Goal: Task Accomplishment & Management: Manage account settings

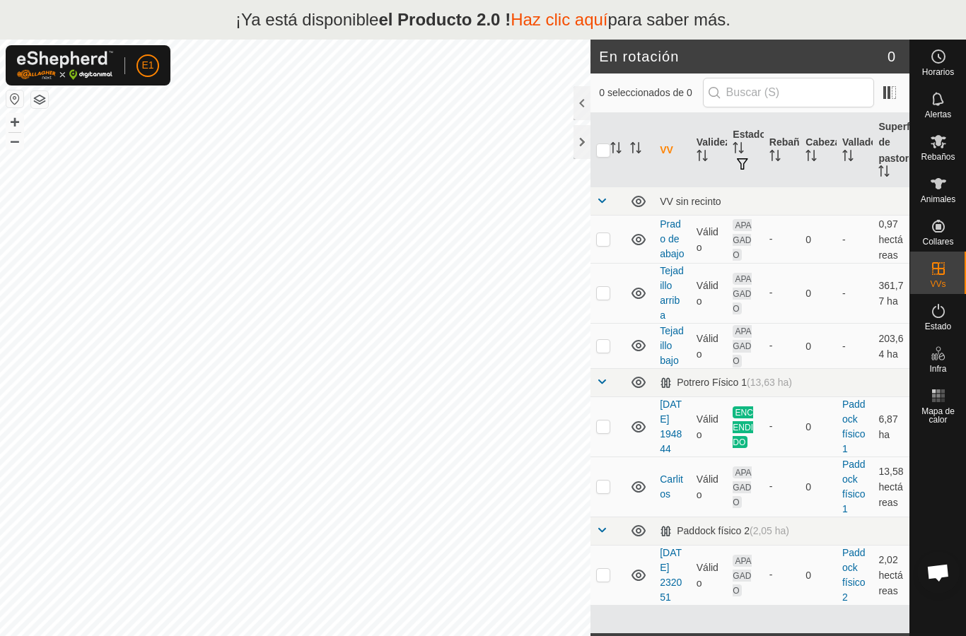
click at [676, 230] on font "Prado de abajo" at bounding box center [671, 238] width 24 height 41
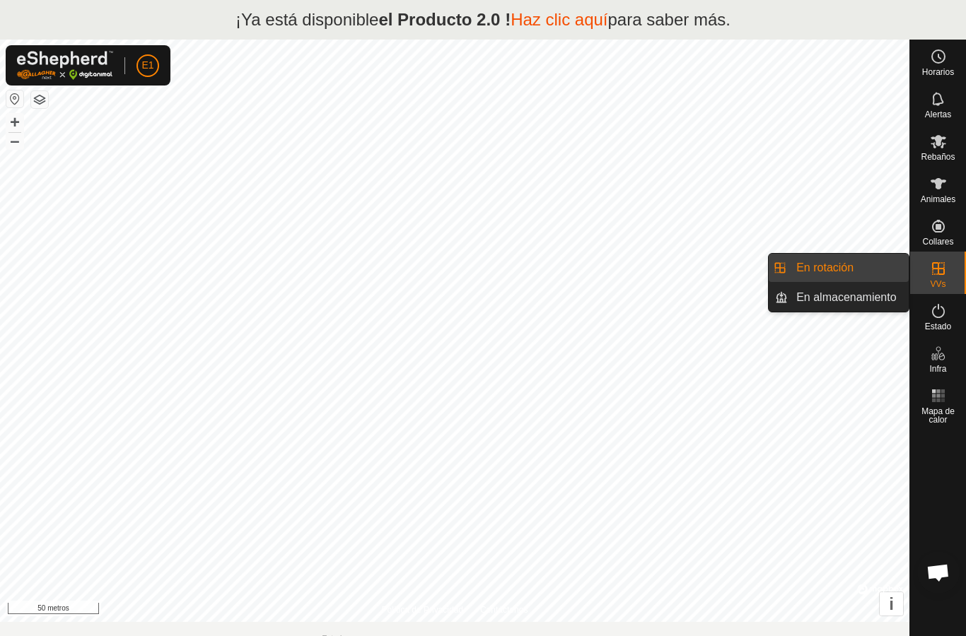
click at [868, 264] on link "En rotación" at bounding box center [847, 268] width 121 height 28
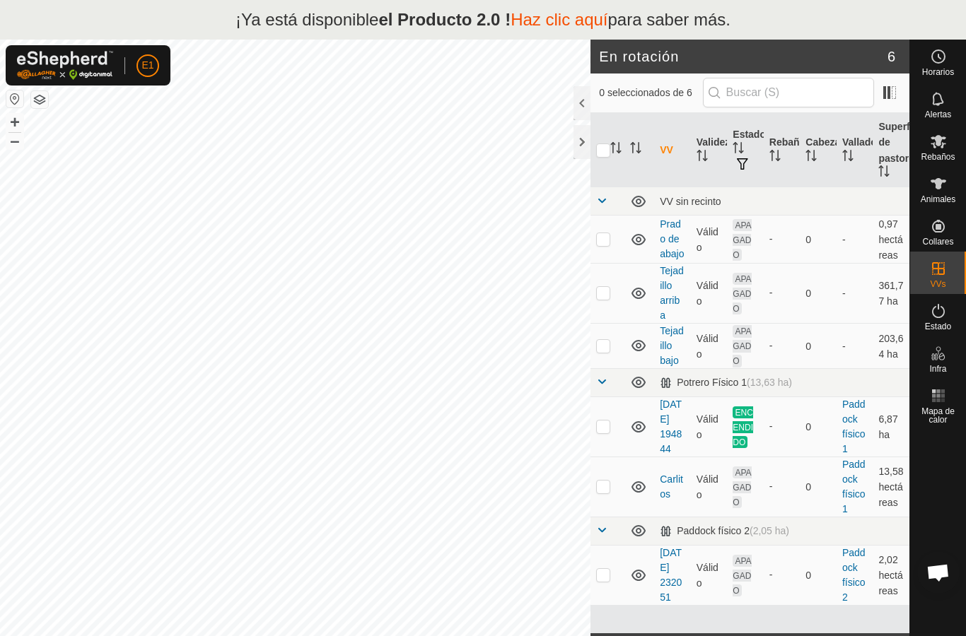
click at [602, 234] on p-checkbox at bounding box center [603, 238] width 14 height 11
checkbox input "true"
click at [673, 230] on font "Prado de abajo" at bounding box center [671, 238] width 24 height 41
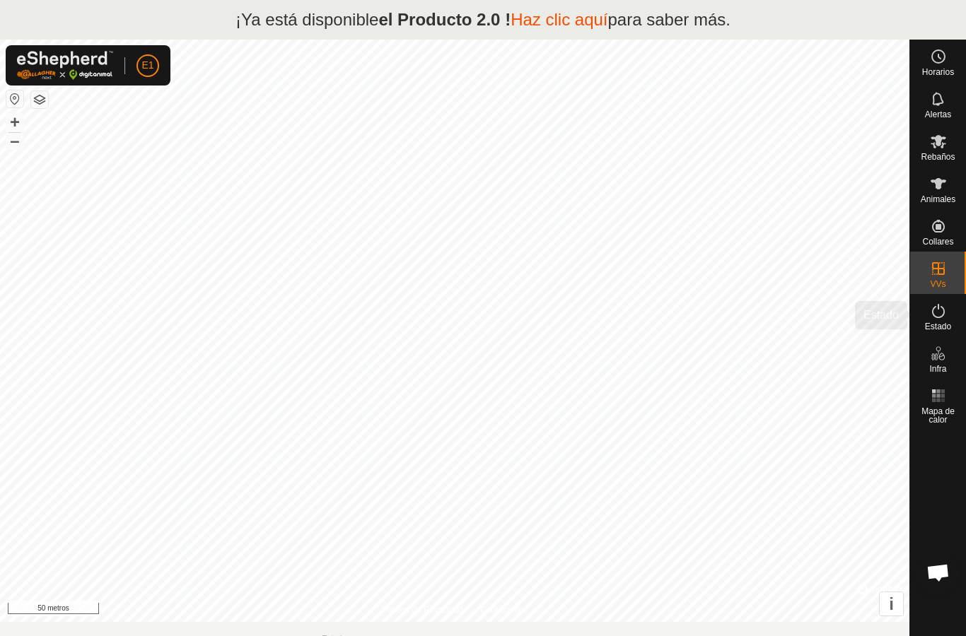
click at [945, 310] on icon at bounding box center [938, 311] width 17 height 17
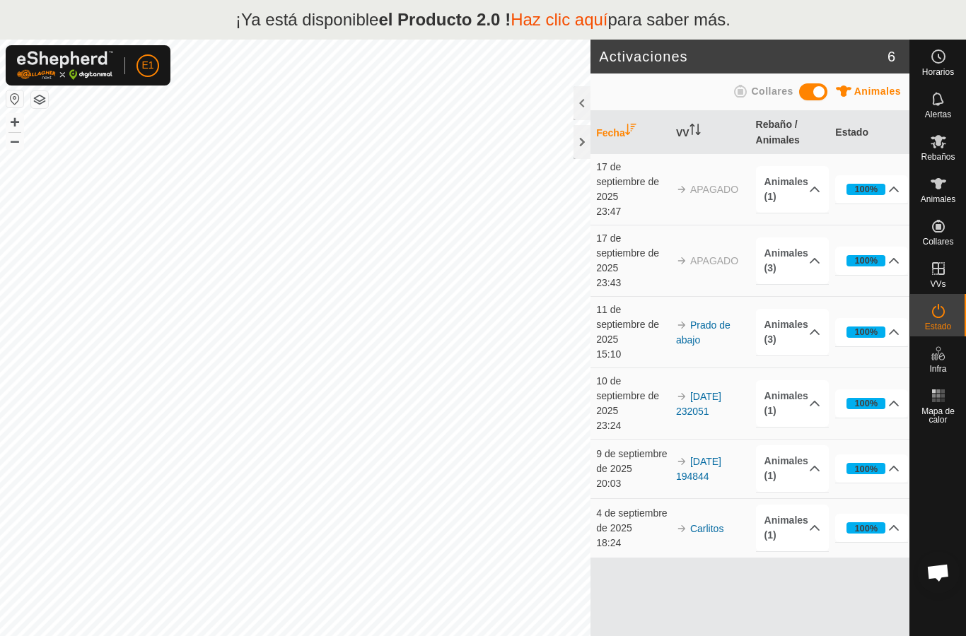
click at [629, 182] on font "17 de septiembre de 2025" at bounding box center [627, 181] width 63 height 41
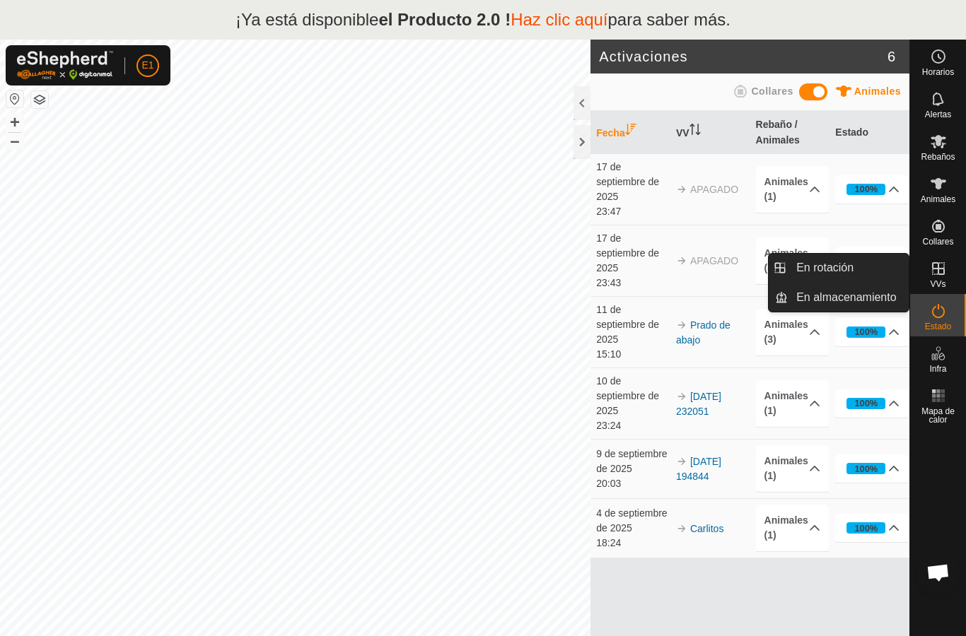
click at [871, 265] on link "En rotación" at bounding box center [847, 268] width 121 height 28
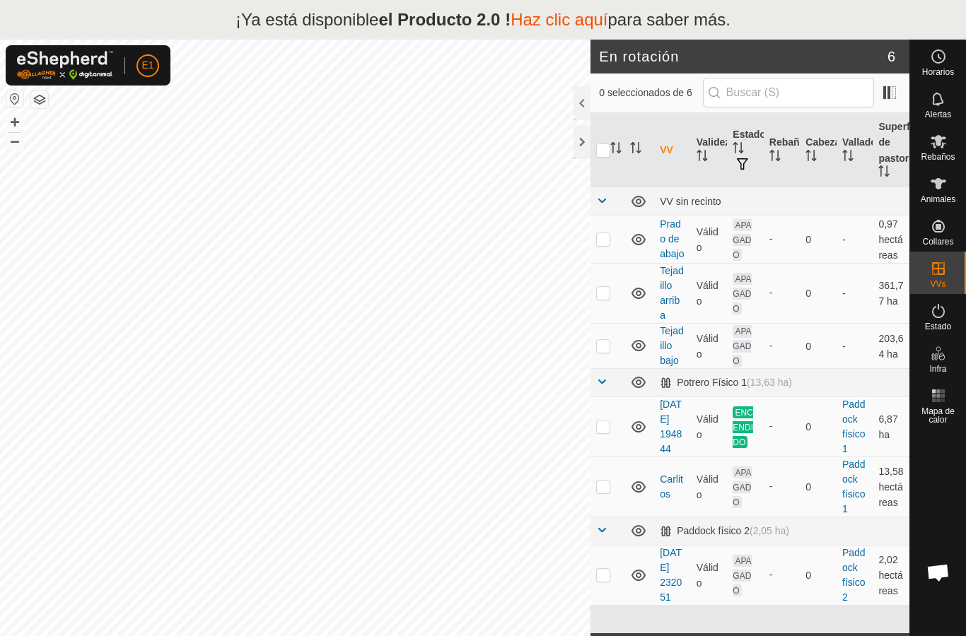
click at [602, 237] on p-checkbox at bounding box center [603, 238] width 14 height 11
checkbox input "true"
click at [674, 237] on font "Prado de abajo" at bounding box center [671, 238] width 24 height 41
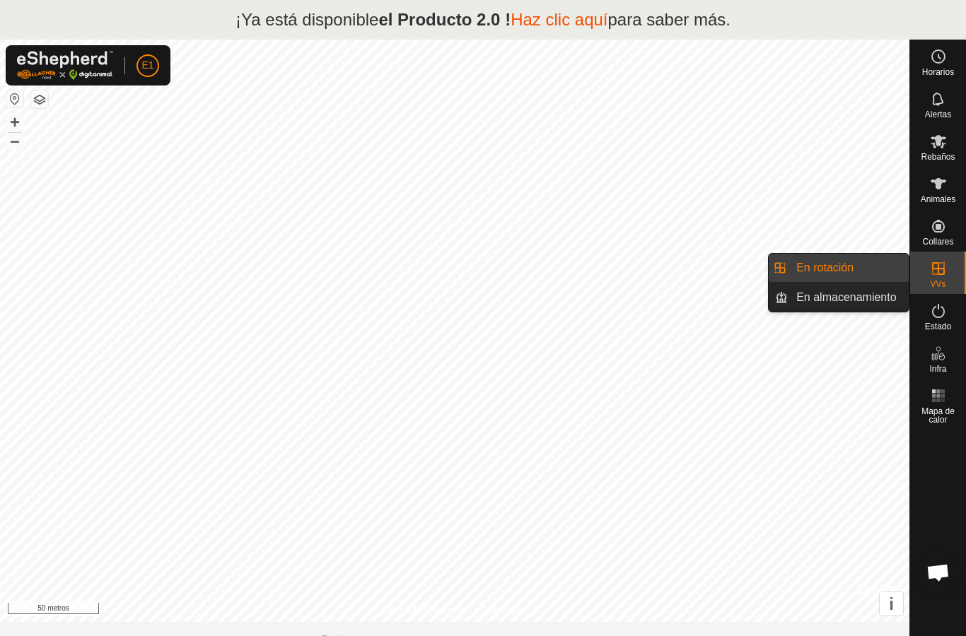
click at [877, 263] on link "En rotación" at bounding box center [847, 268] width 121 height 28
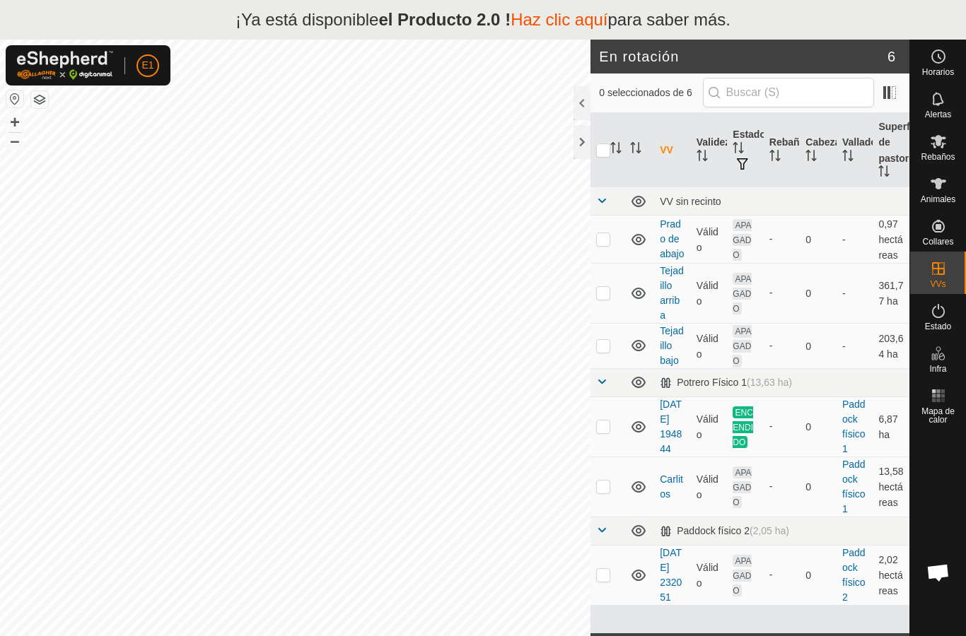
click at [593, 239] on td at bounding box center [607, 240] width 34 height 48
checkbox input "true"
click at [580, 134] on div at bounding box center [581, 142] width 17 height 34
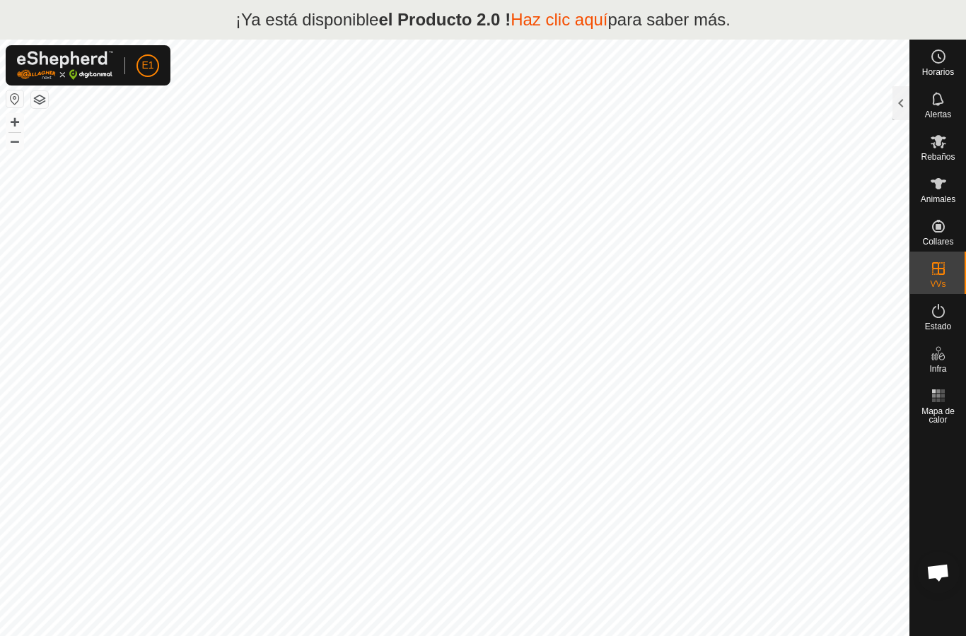
click at [897, 101] on div at bounding box center [900, 103] width 17 height 34
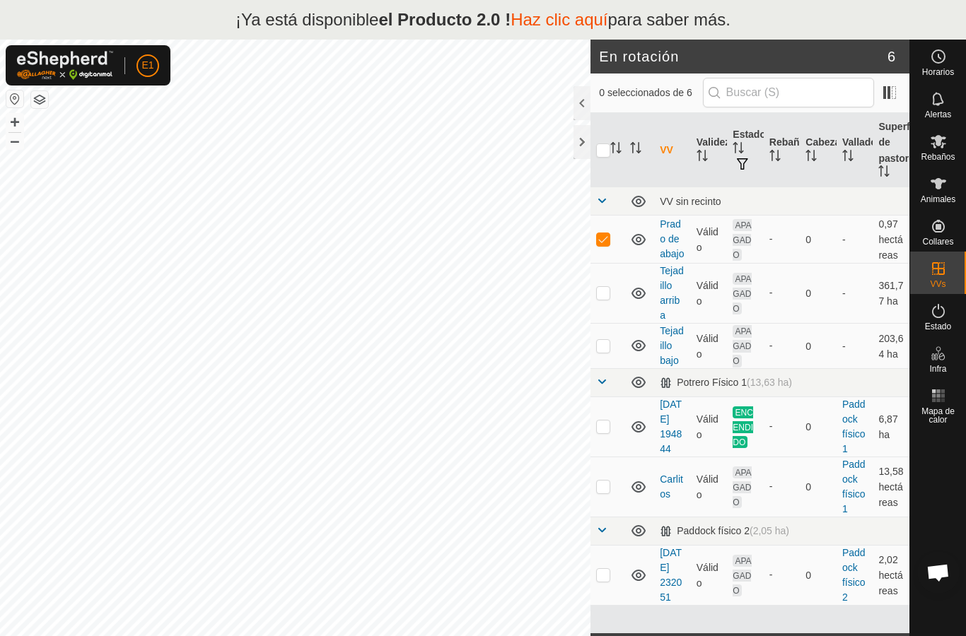
click at [679, 234] on font "Prado de abajo" at bounding box center [671, 238] width 24 height 41
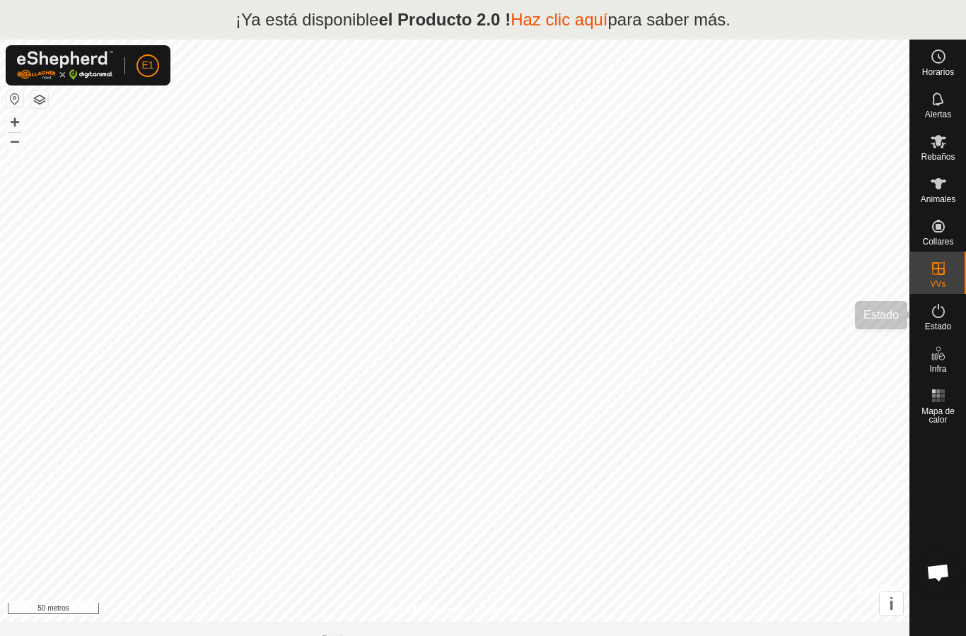
click at [956, 308] on div "Estado" at bounding box center [938, 315] width 56 height 42
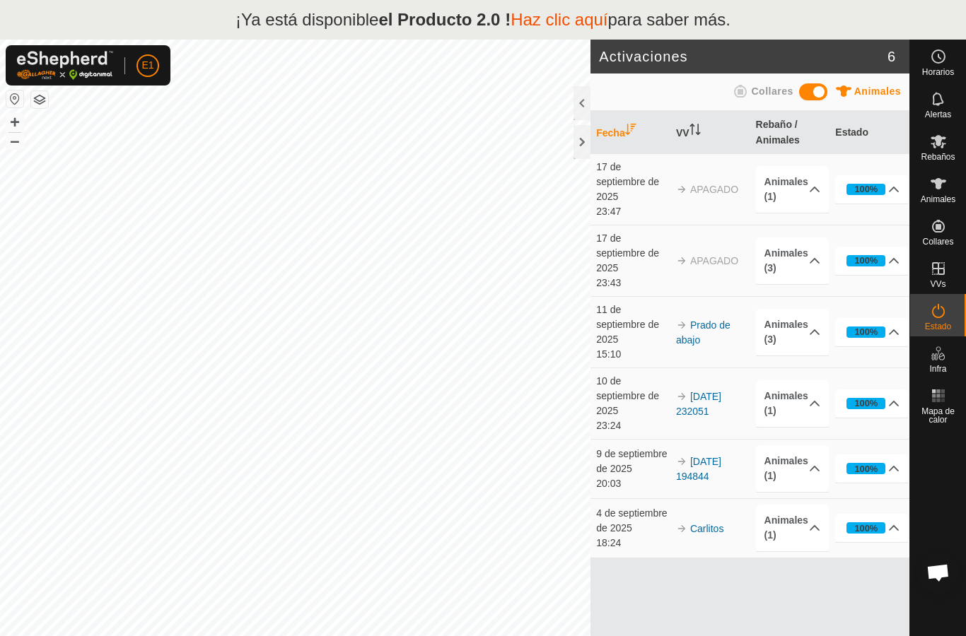
click at [705, 328] on font "Prado de abajo" at bounding box center [703, 332] width 54 height 26
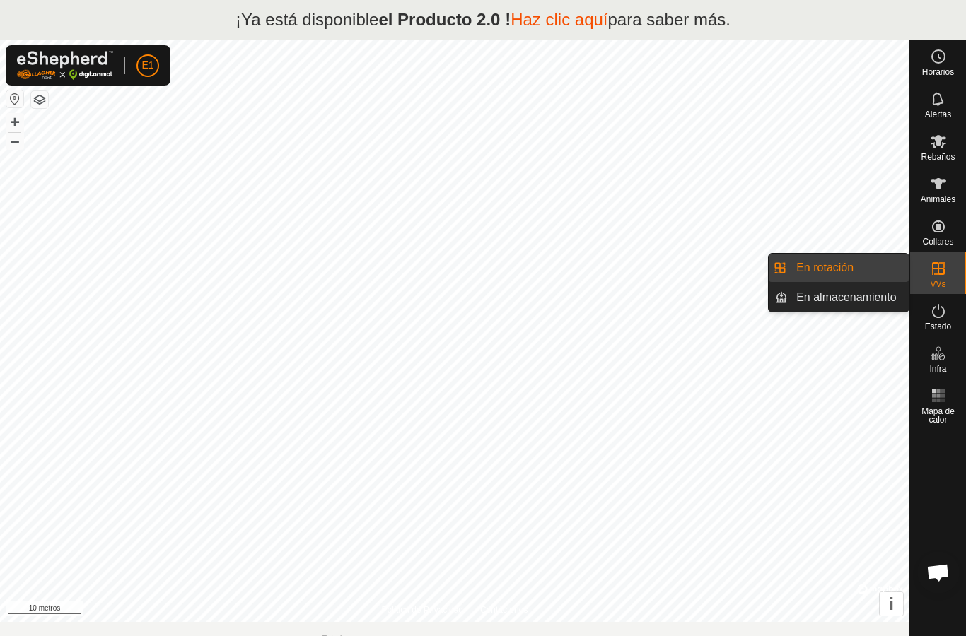
click at [889, 259] on link "En rotación" at bounding box center [847, 268] width 121 height 28
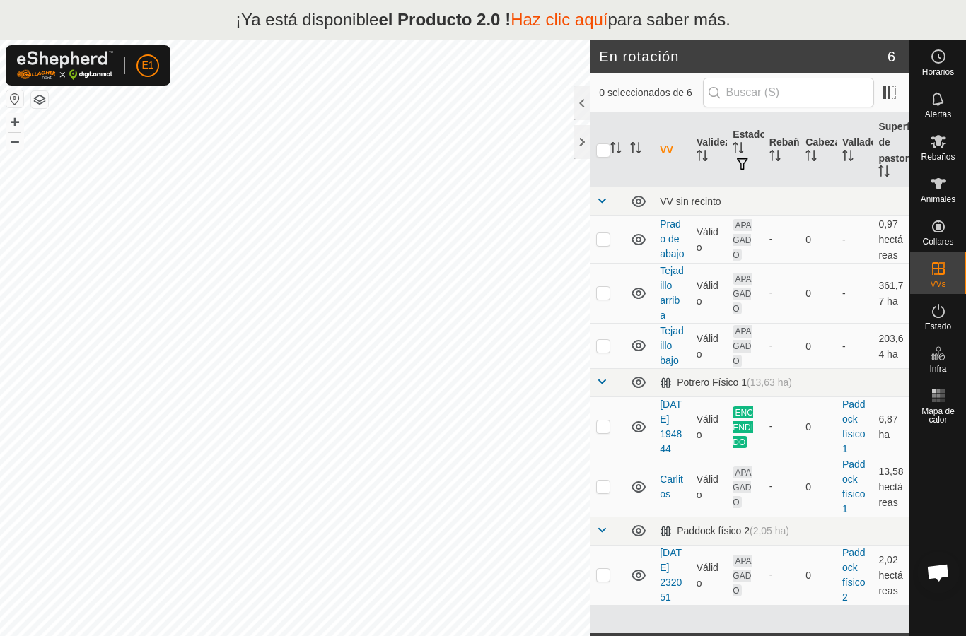
click at [595, 239] on td at bounding box center [607, 240] width 34 height 48
click at [599, 223] on td at bounding box center [607, 240] width 34 height 48
checkbox input "false"
click at [669, 592] on font "[DATE] 232051" at bounding box center [670, 575] width 22 height 56
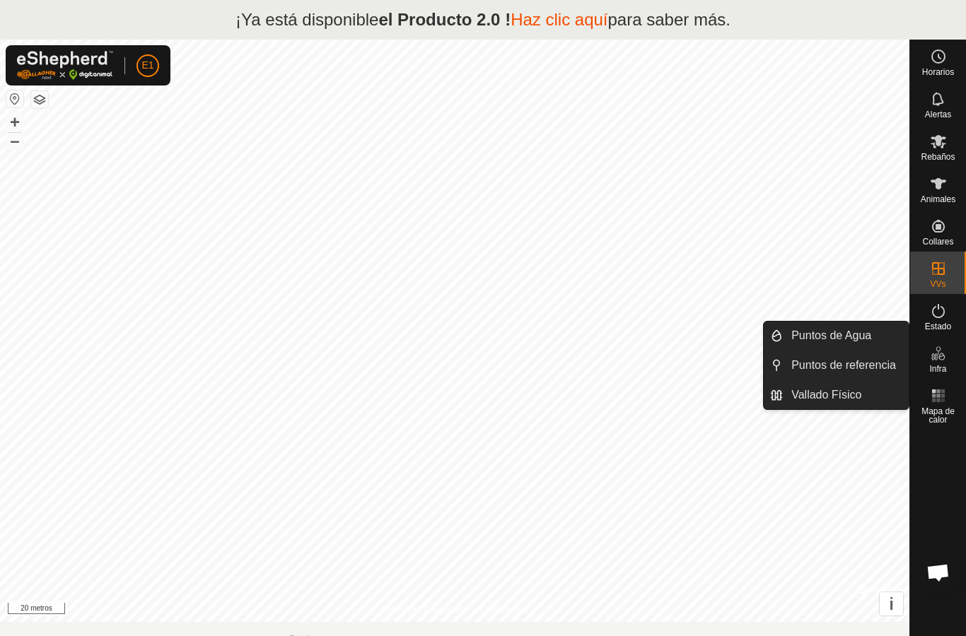
click at [946, 353] on es-infrastructure-svg-icon at bounding box center [937, 353] width 25 height 23
click at [945, 365] on font "Infra" at bounding box center [937, 369] width 17 height 10
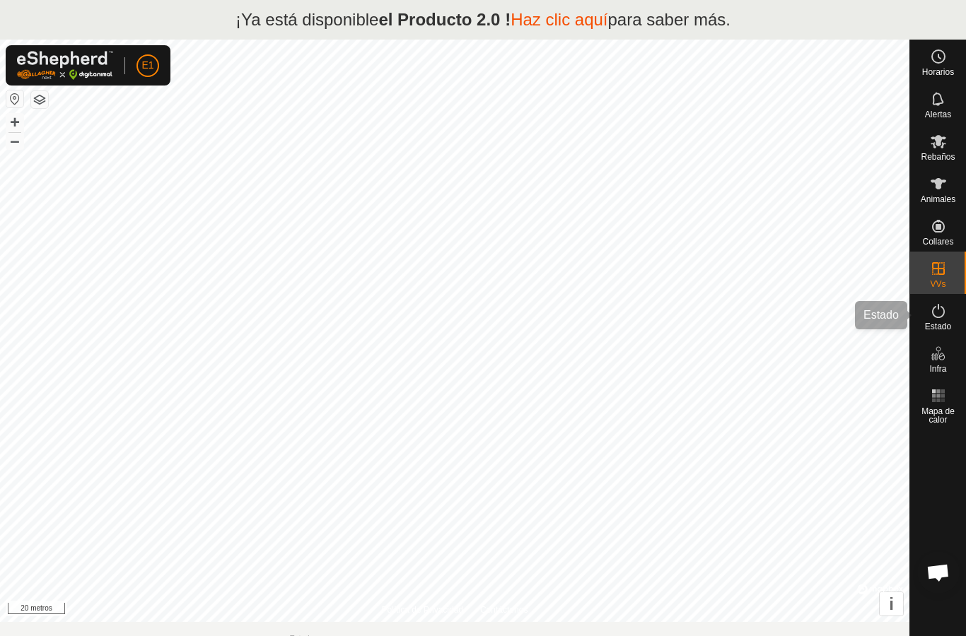
click at [948, 320] on es-activation-svg-icon at bounding box center [937, 311] width 25 height 23
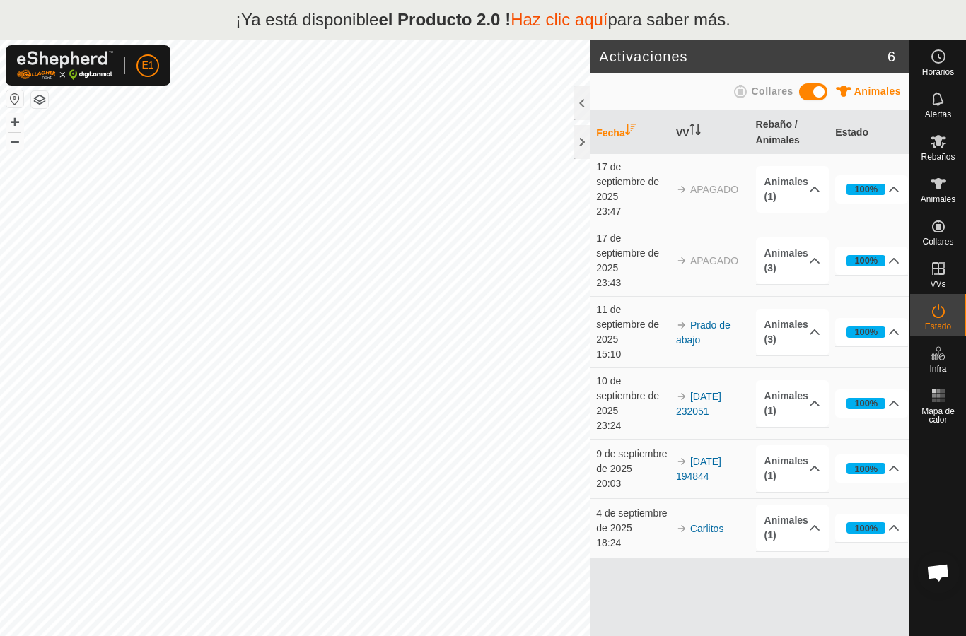
click at [892, 189] on icon at bounding box center [893, 189] width 11 height 11
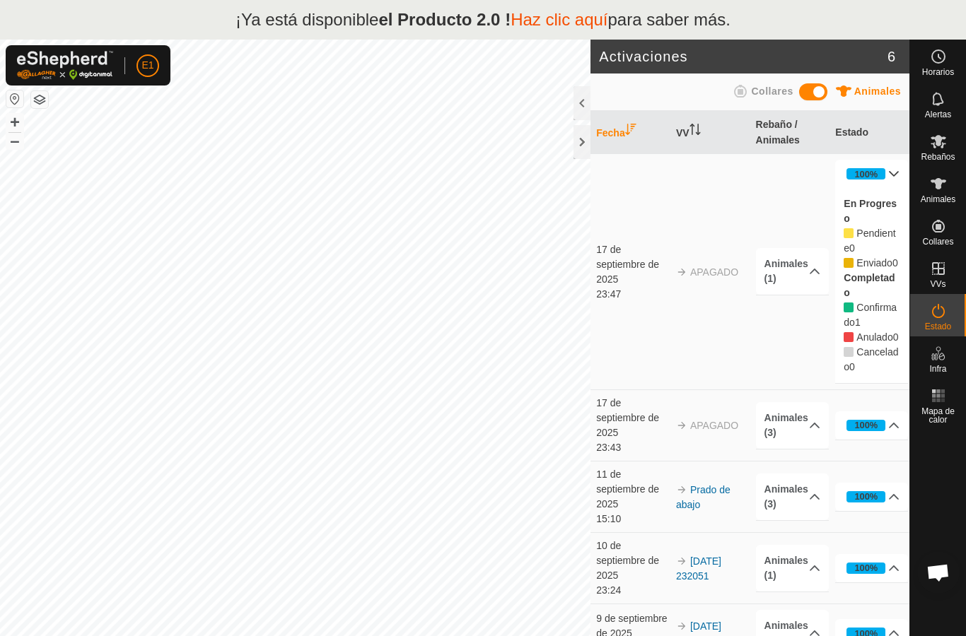
click at [892, 170] on icon at bounding box center [893, 173] width 11 height 11
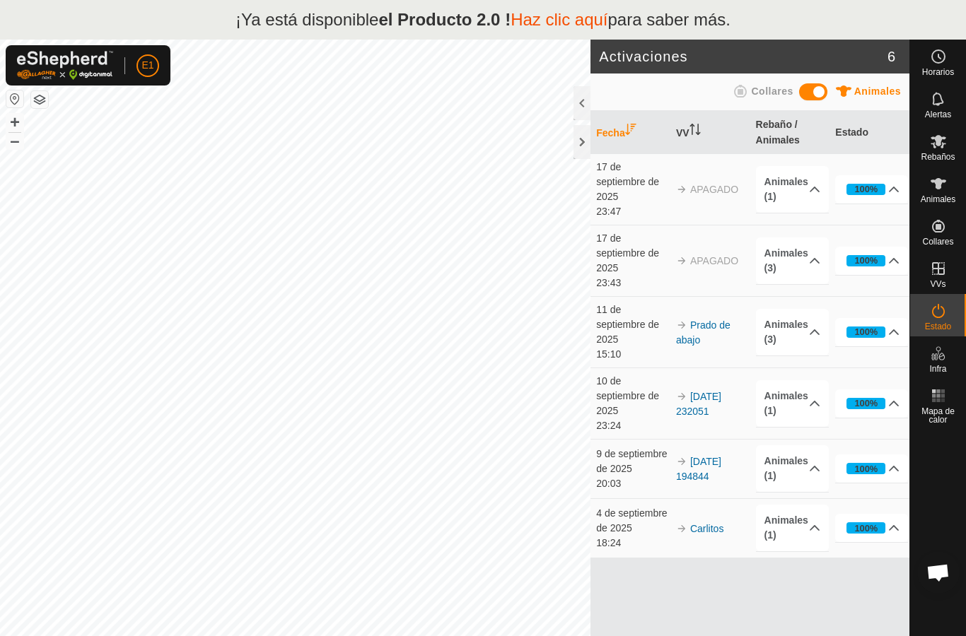
click at [622, 177] on font "17 de septiembre de 2025" at bounding box center [627, 181] width 63 height 41
click at [720, 185] on font "APAGADO" at bounding box center [714, 189] width 48 height 11
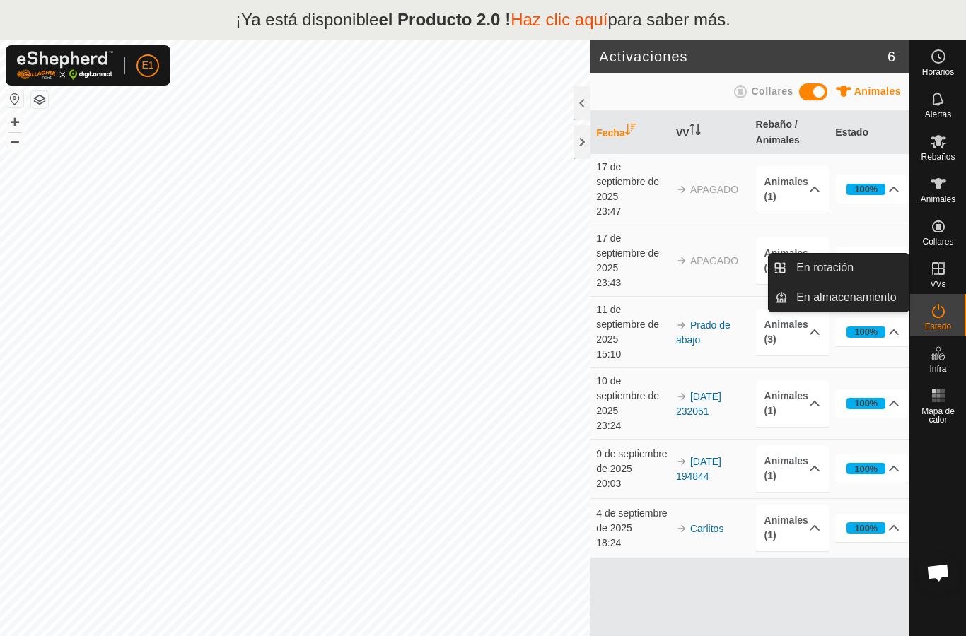
click at [884, 259] on link "En rotación" at bounding box center [847, 268] width 121 height 28
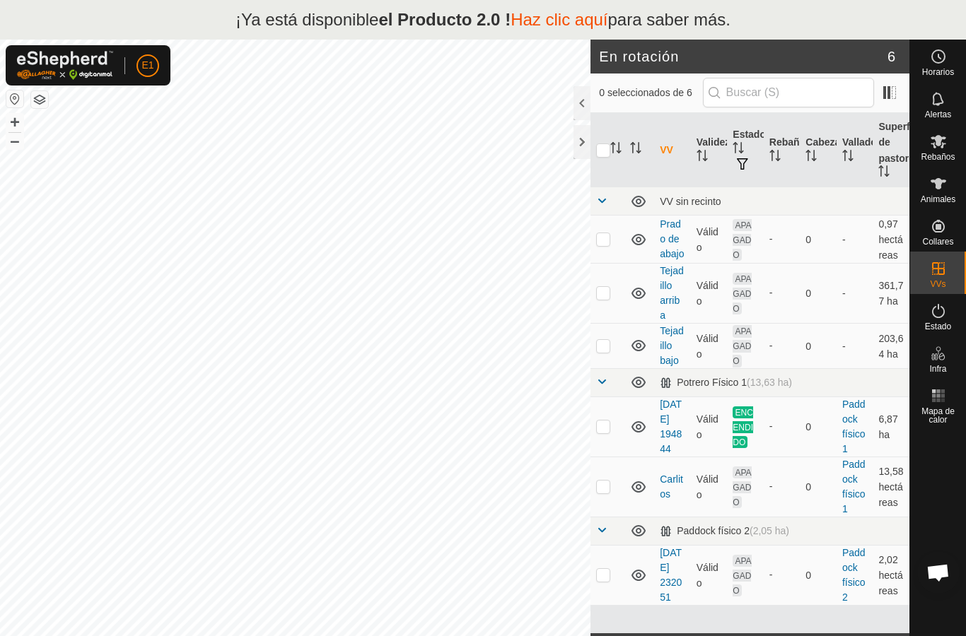
click at [601, 242] on p-checkbox at bounding box center [603, 238] width 14 height 11
checkbox input "true"
click at [949, 192] on es-animals-svg-icon at bounding box center [937, 183] width 25 height 23
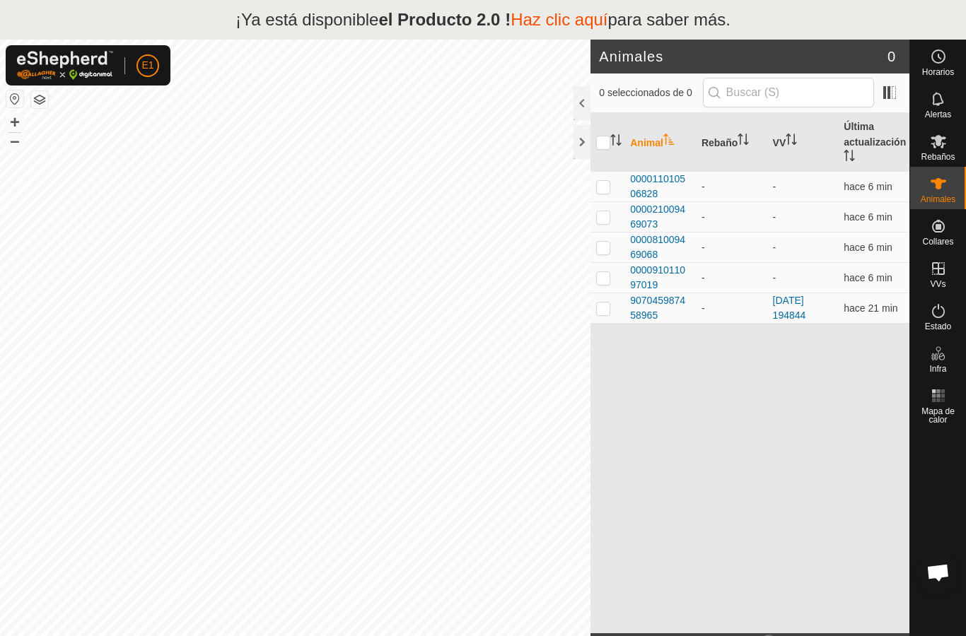
checkbox input "true"
click at [652, 216] on span "000021009469073" at bounding box center [660, 217] width 60 height 30
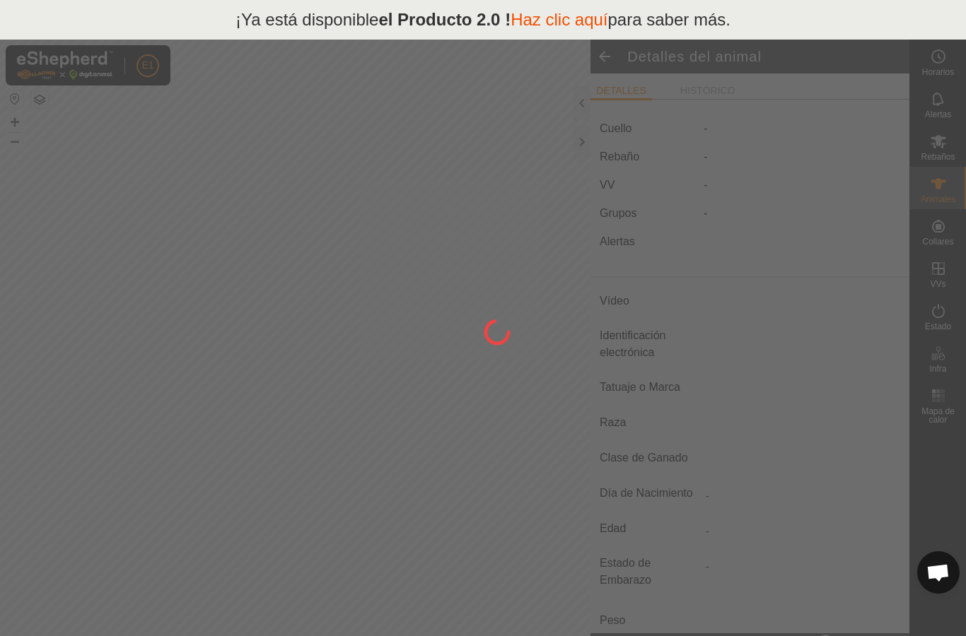
type input "-"
type input "000021009469073"
type input "-"
type input "Cruzada"
type input "-"
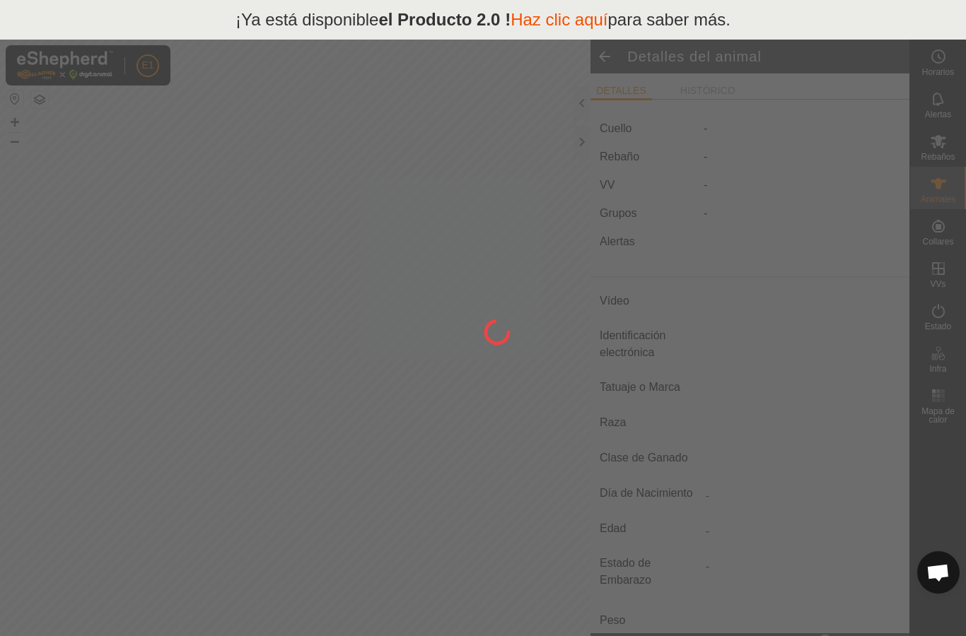
type input "Preñada"
type input "0 kg"
type input "-"
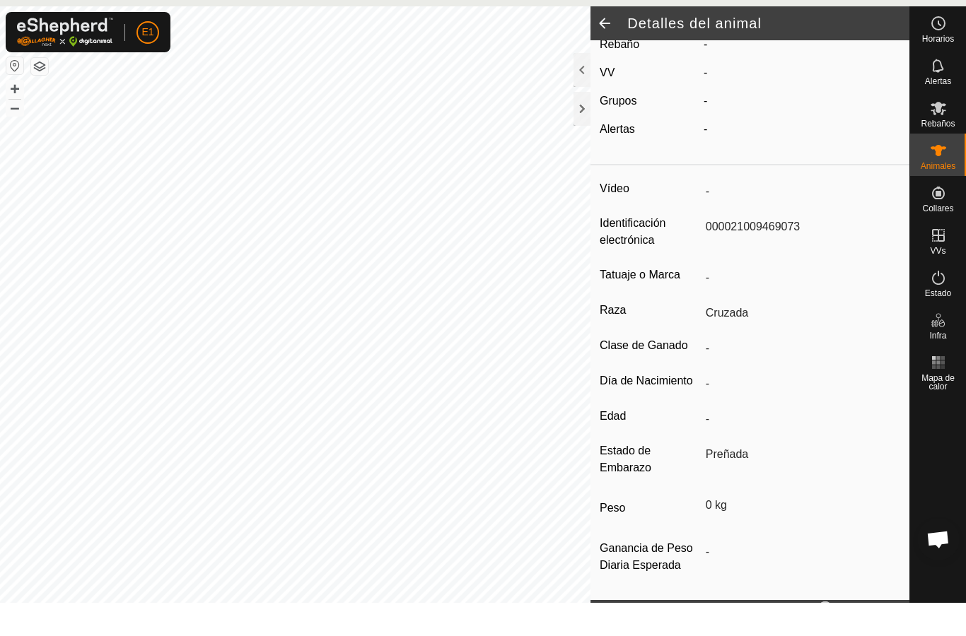
scroll to position [33, 0]
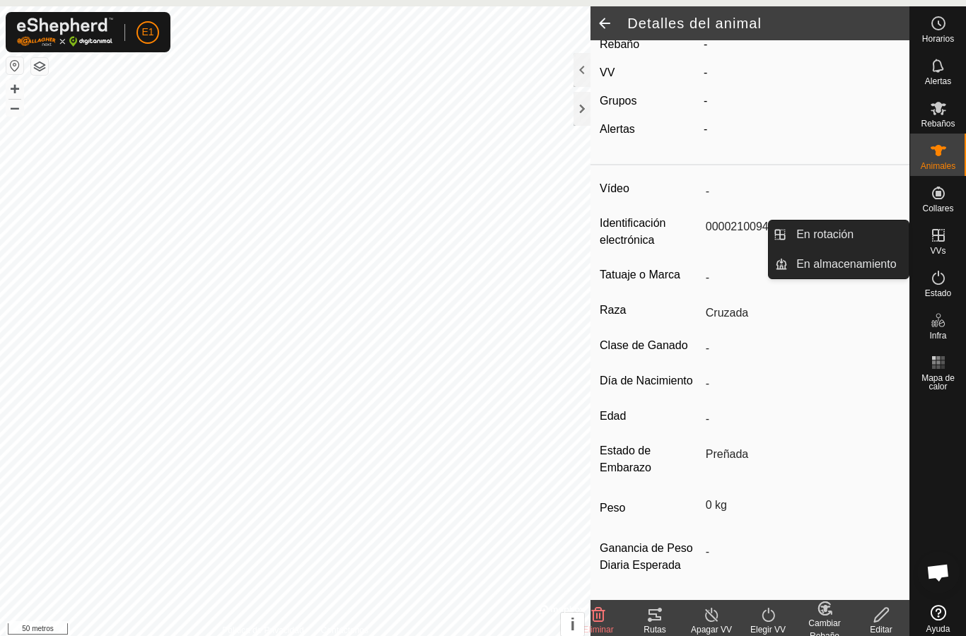
click at [889, 231] on link "En rotación" at bounding box center [847, 235] width 121 height 28
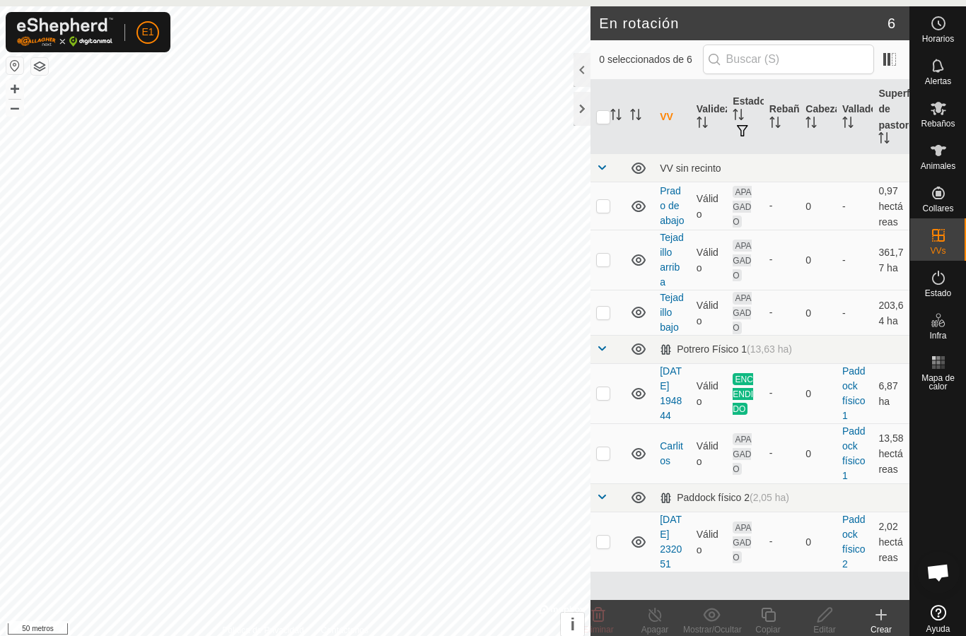
click at [666, 198] on font "Prado de abajo" at bounding box center [671, 205] width 24 height 41
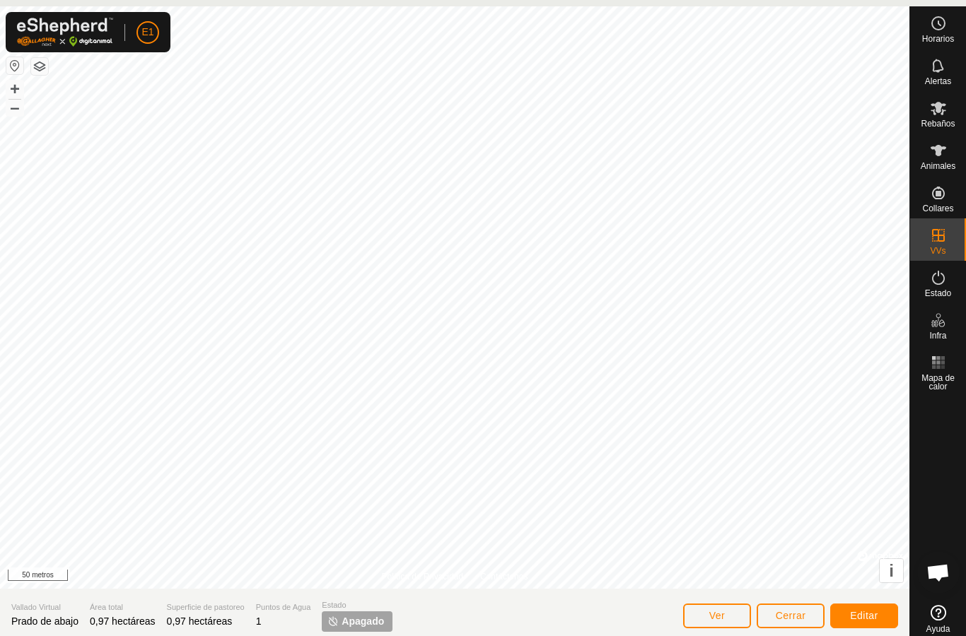
click at [869, 618] on font "Editar" at bounding box center [864, 615] width 28 height 11
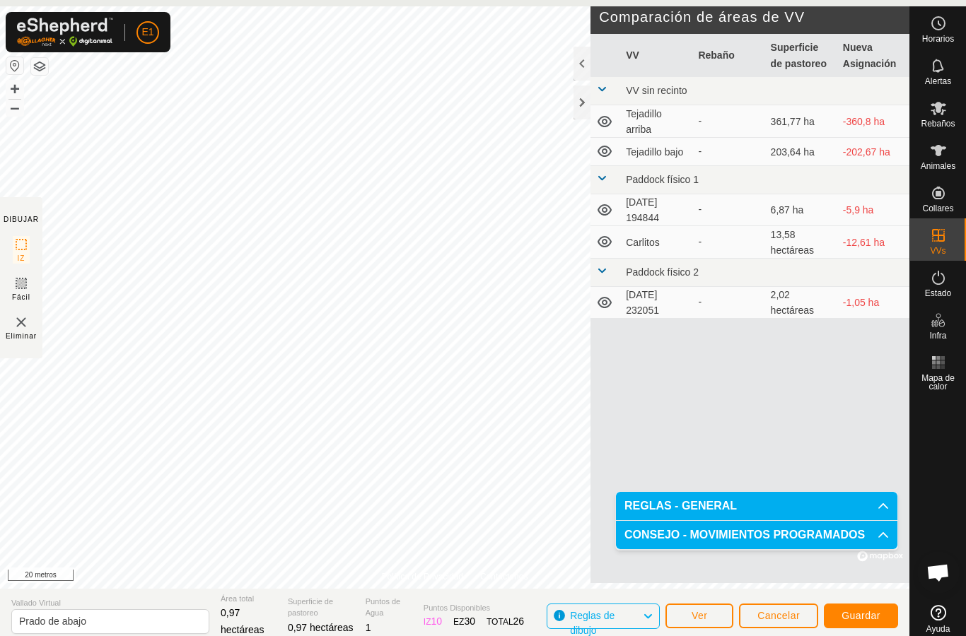
click at [863, 623] on button "Guardar" at bounding box center [860, 616] width 74 height 25
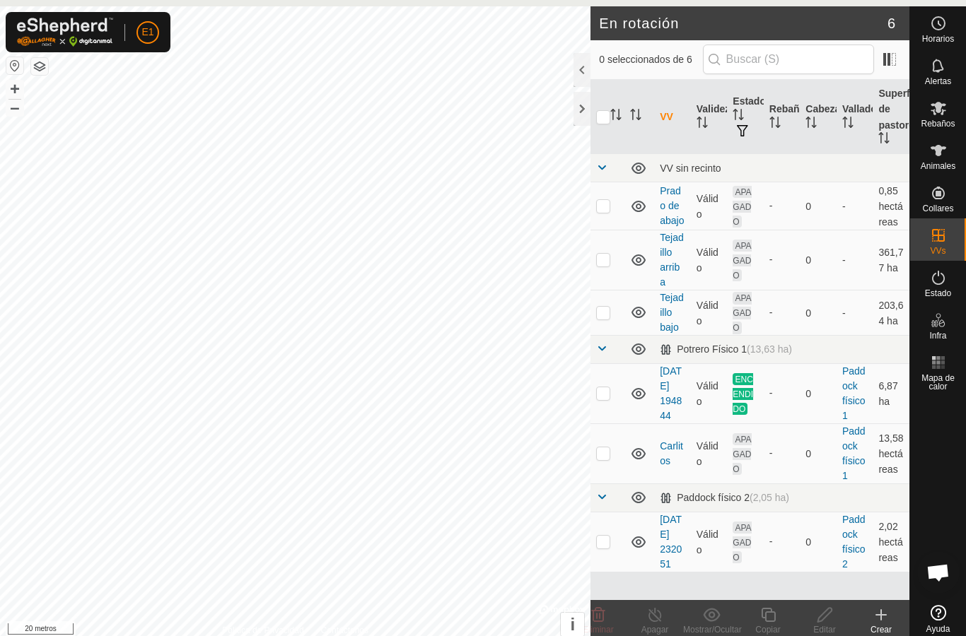
click at [678, 201] on font "Prado de abajo" at bounding box center [671, 205] width 24 height 41
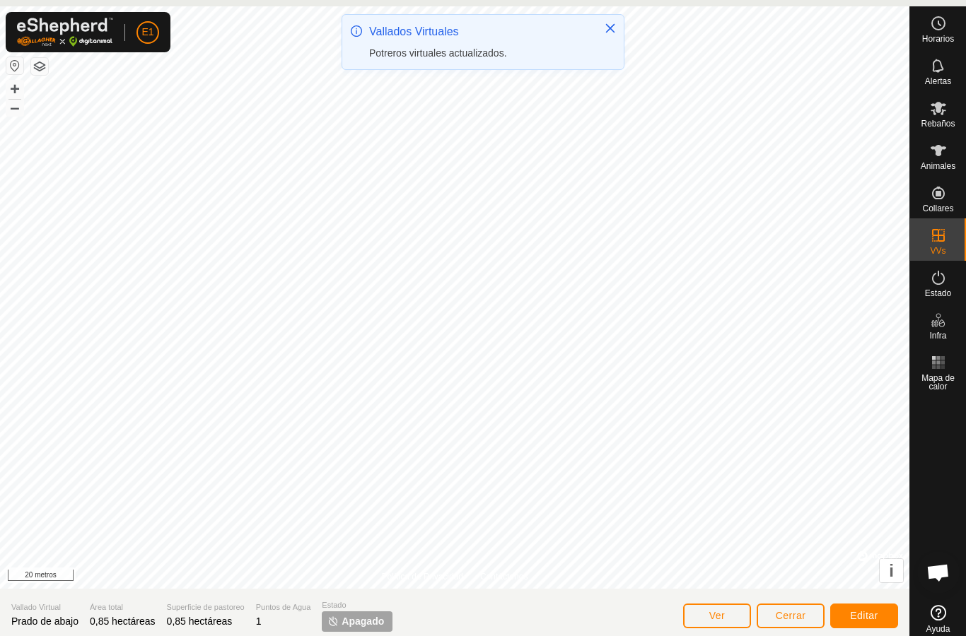
click at [870, 609] on button "Editar" at bounding box center [864, 616] width 68 height 25
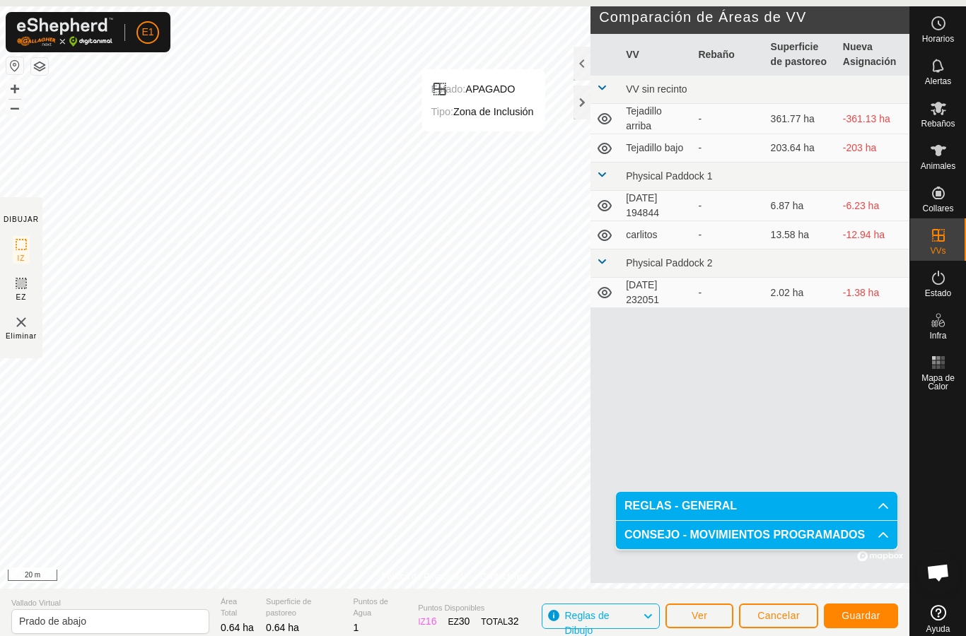
click at [863, 615] on span "Guardar" at bounding box center [860, 615] width 39 height 11
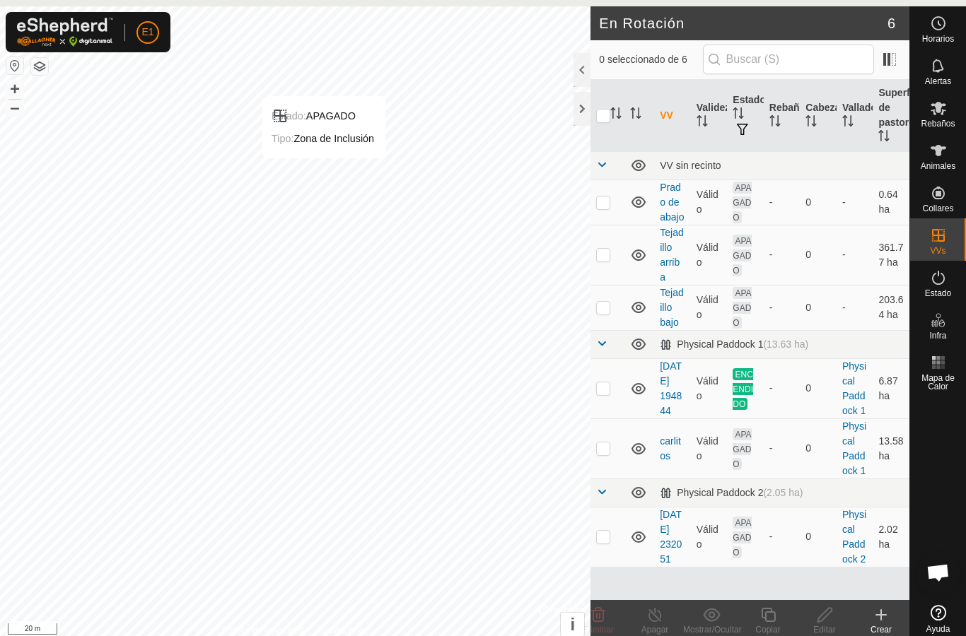
click at [609, 192] on td at bounding box center [607, 202] width 34 height 45
checkbox input "true"
click at [669, 200] on link "Prado de abajo" at bounding box center [671, 202] width 24 height 41
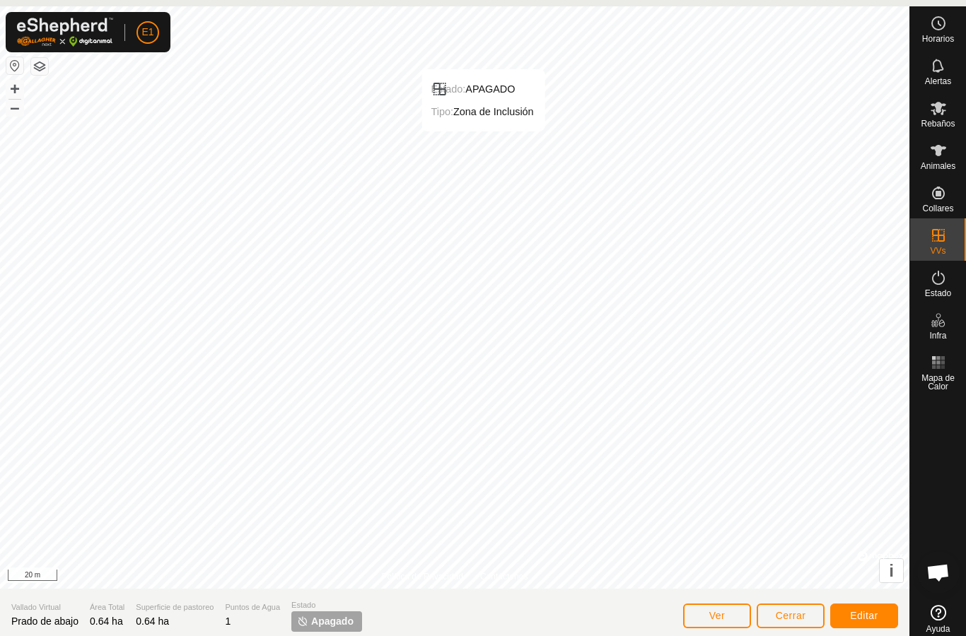
click at [945, 293] on span "Estado" at bounding box center [938, 293] width 26 height 8
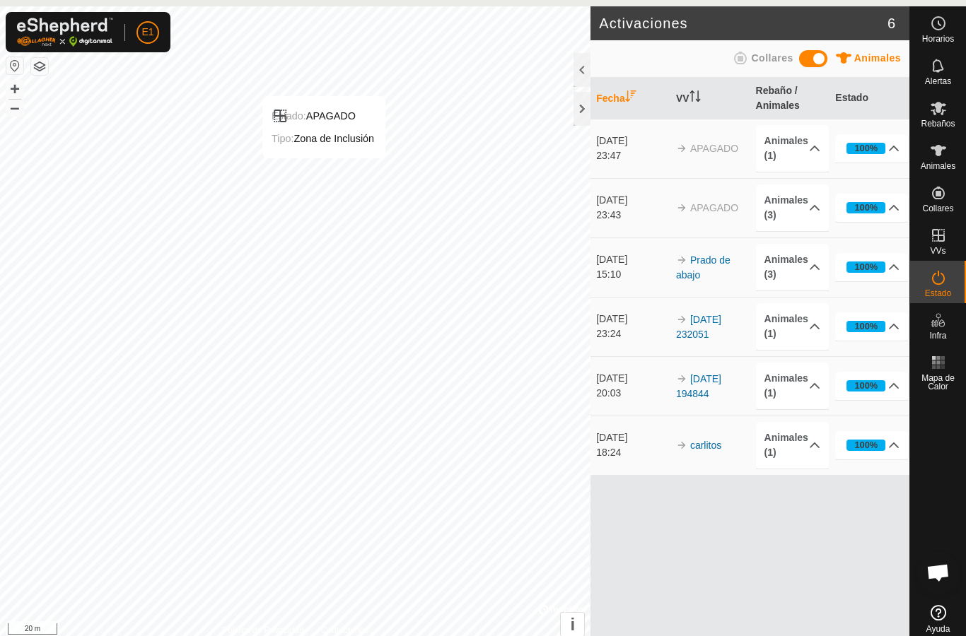
click at [943, 284] on icon at bounding box center [938, 277] width 17 height 17
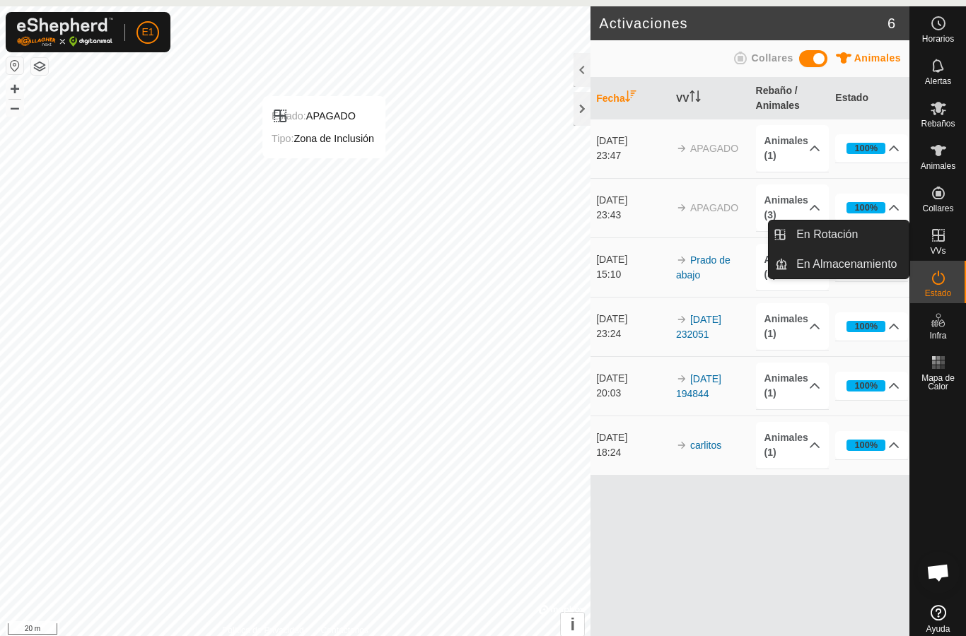
click at [878, 234] on link "En Rotación" at bounding box center [847, 235] width 121 height 28
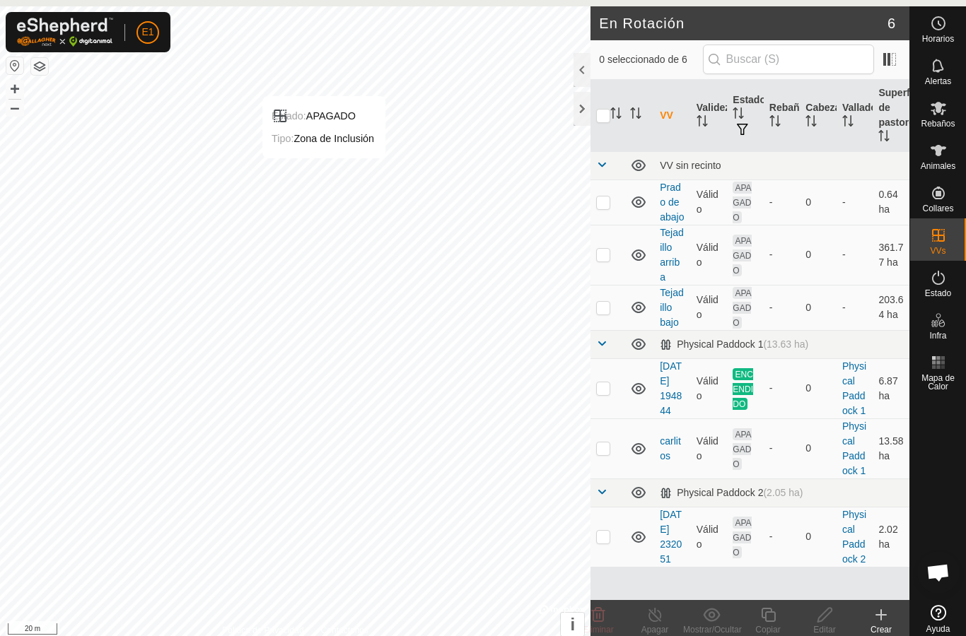
click at [599, 210] on td at bounding box center [607, 202] width 34 height 45
checkbox input "true"
click at [831, 613] on icon at bounding box center [825, 614] width 18 height 17
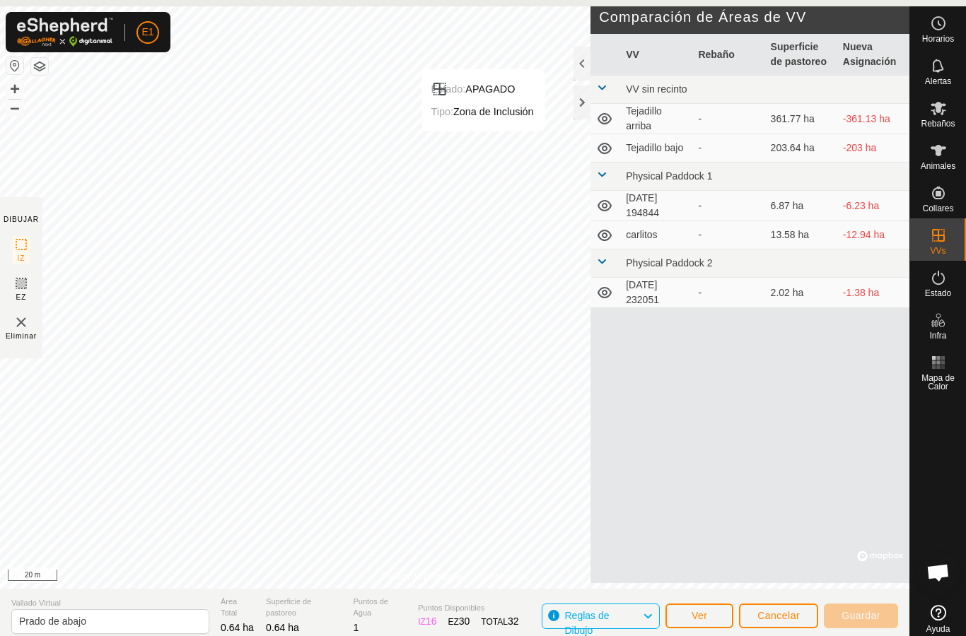
click at [945, 160] on es-animals-svg-icon at bounding box center [937, 150] width 25 height 23
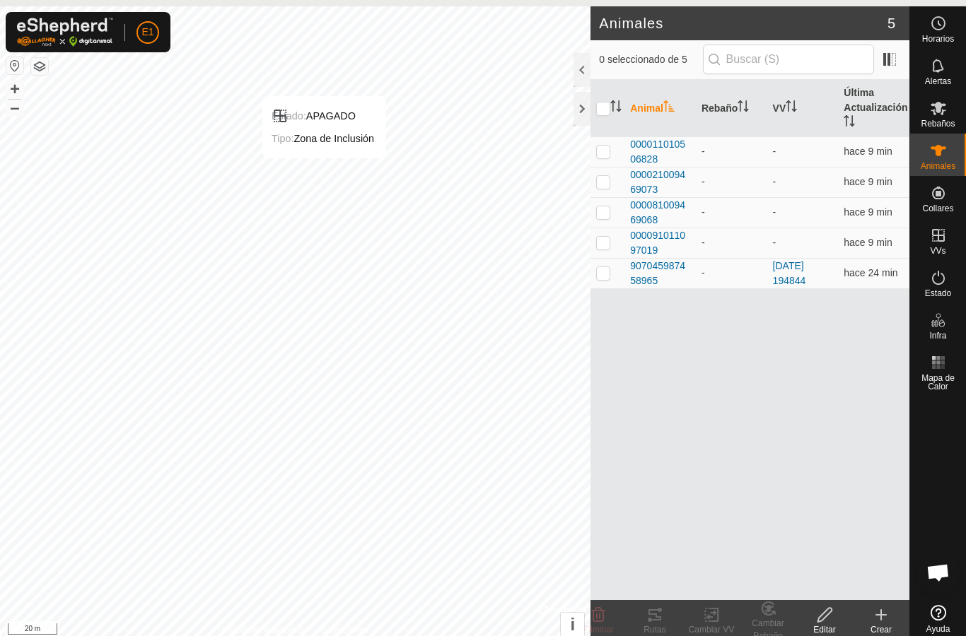
click at [785, 107] on th "VV" at bounding box center [802, 108] width 71 height 57
click at [800, 271] on link "[DATE] 194844" at bounding box center [789, 273] width 33 height 26
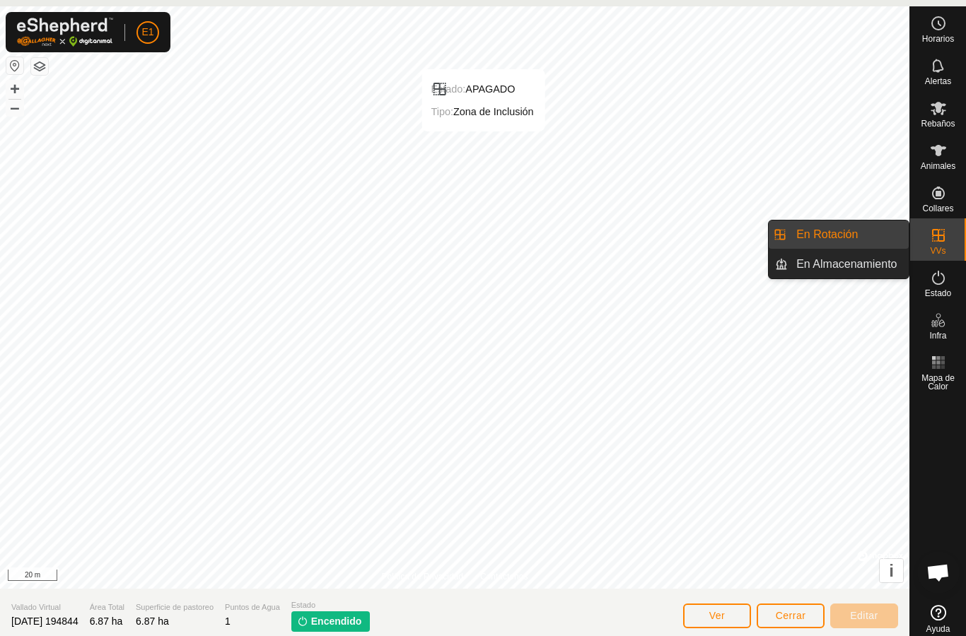
click at [884, 228] on link "En Rotación" at bounding box center [847, 235] width 121 height 28
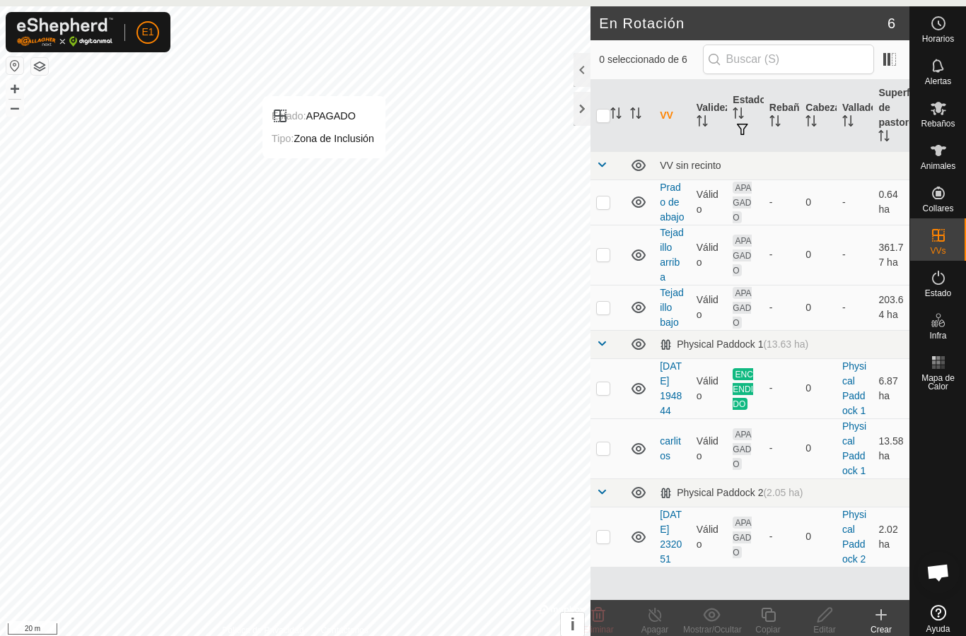
click at [592, 199] on td at bounding box center [607, 202] width 34 height 45
checkbox input "true"
click at [671, 202] on link "Prado de abajo" at bounding box center [671, 202] width 24 height 41
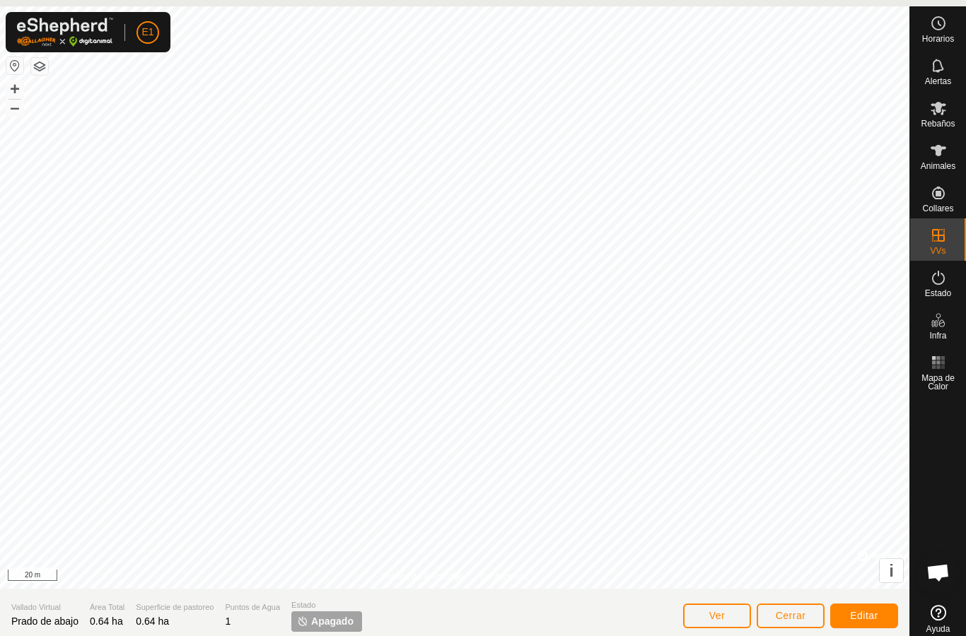
click at [311, 610] on span "Estado" at bounding box center [326, 605] width 71 height 12
click at [344, 612] on p-tag "Apagado" at bounding box center [326, 621] width 71 height 20
click at [344, 616] on span "Apagado" at bounding box center [332, 621] width 42 height 15
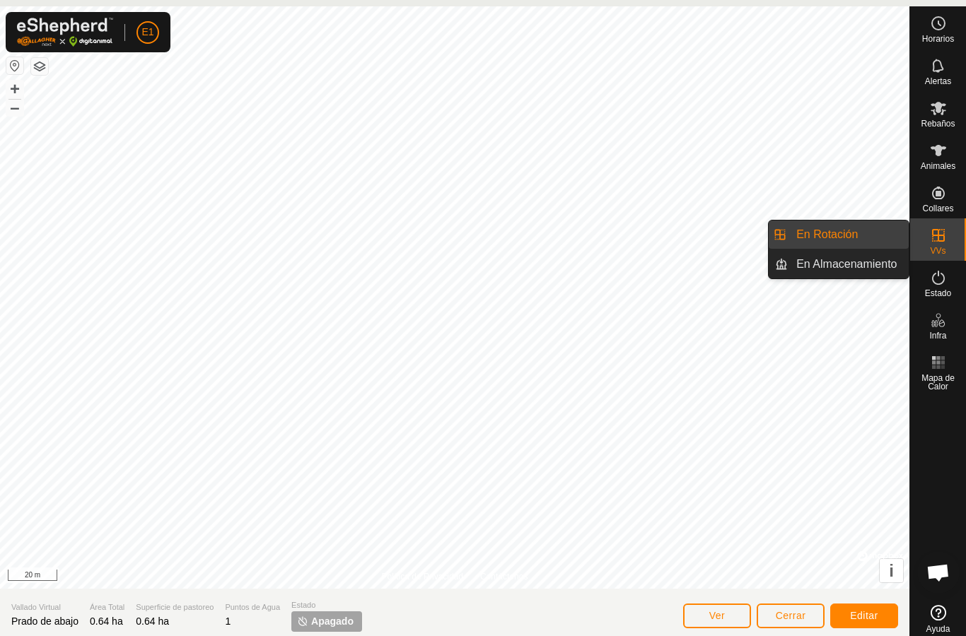
click at [960, 230] on div "VVs" at bounding box center [938, 239] width 56 height 42
click at [951, 222] on div "VVs" at bounding box center [938, 239] width 56 height 42
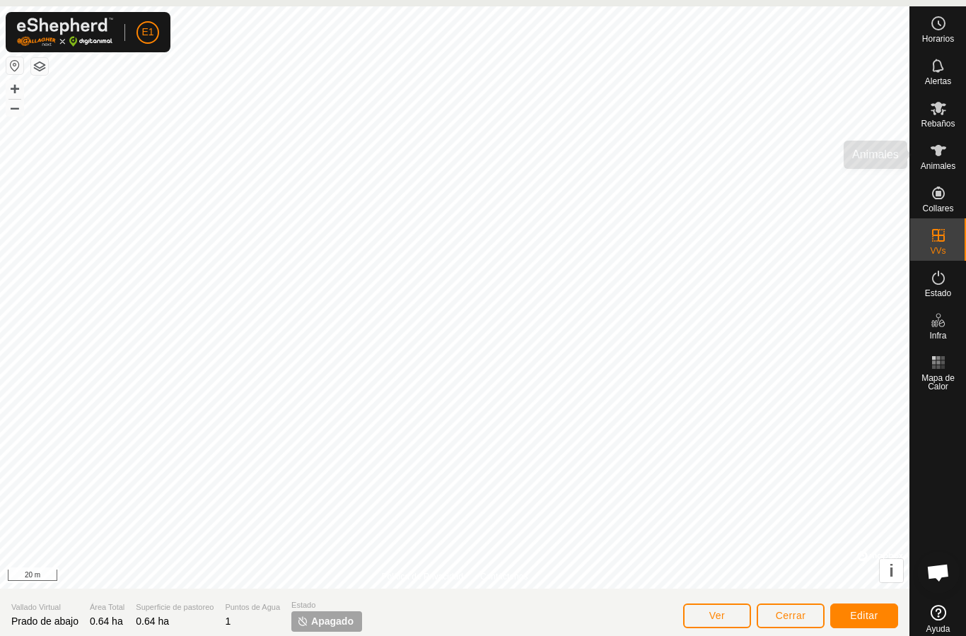
click at [958, 149] on div "Animales" at bounding box center [938, 155] width 56 height 42
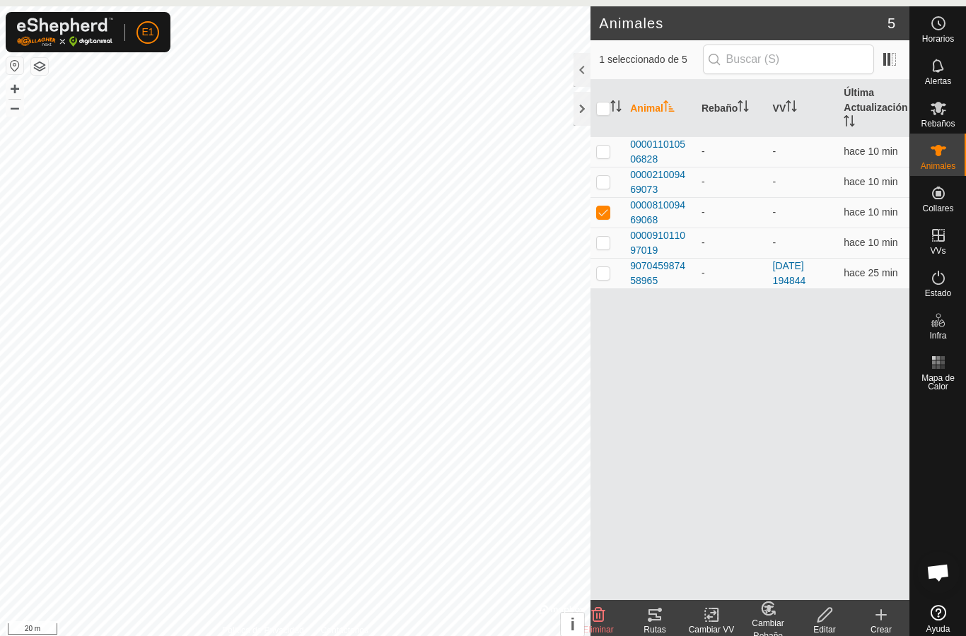
checkbox input "true"
checkbox input "false"
click at [714, 609] on icon at bounding box center [714, 615] width 6 height 13
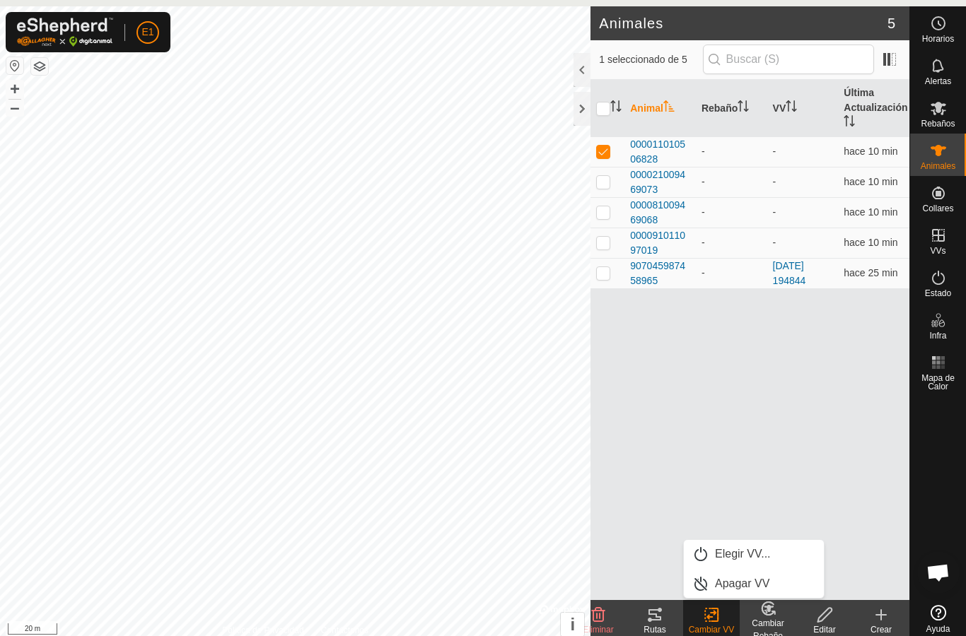
click at [771, 553] on link "Elegir VV..." at bounding box center [754, 554] width 140 height 28
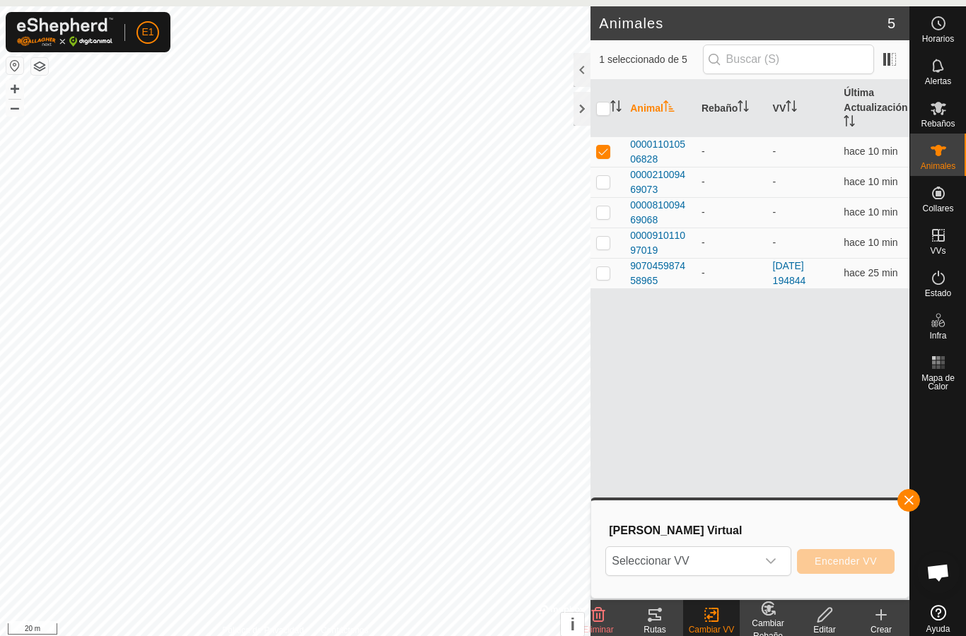
click at [783, 561] on div "dropdown trigger" at bounding box center [770, 561] width 28 height 28
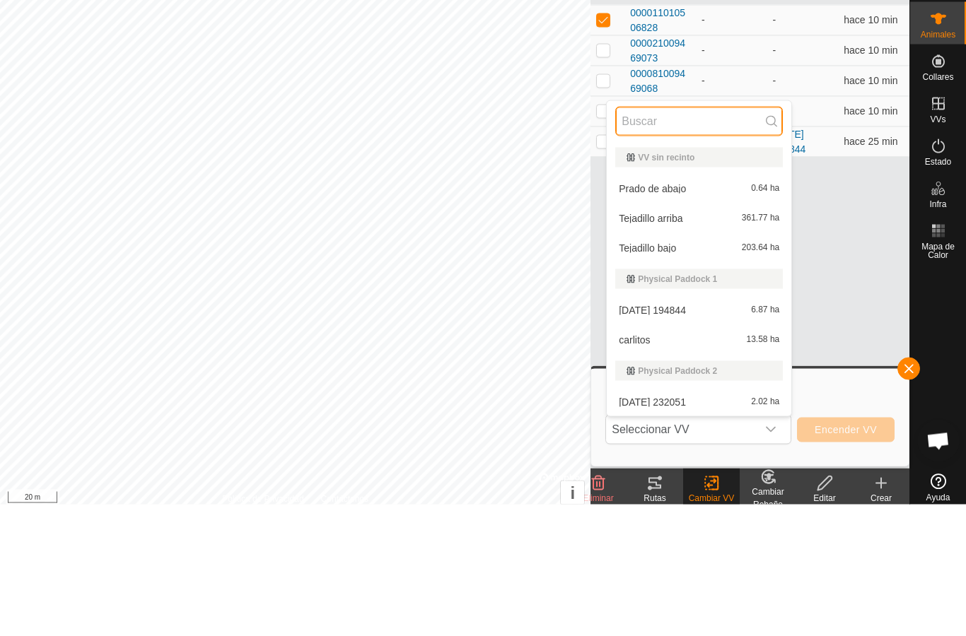
scroll to position [39, 0]
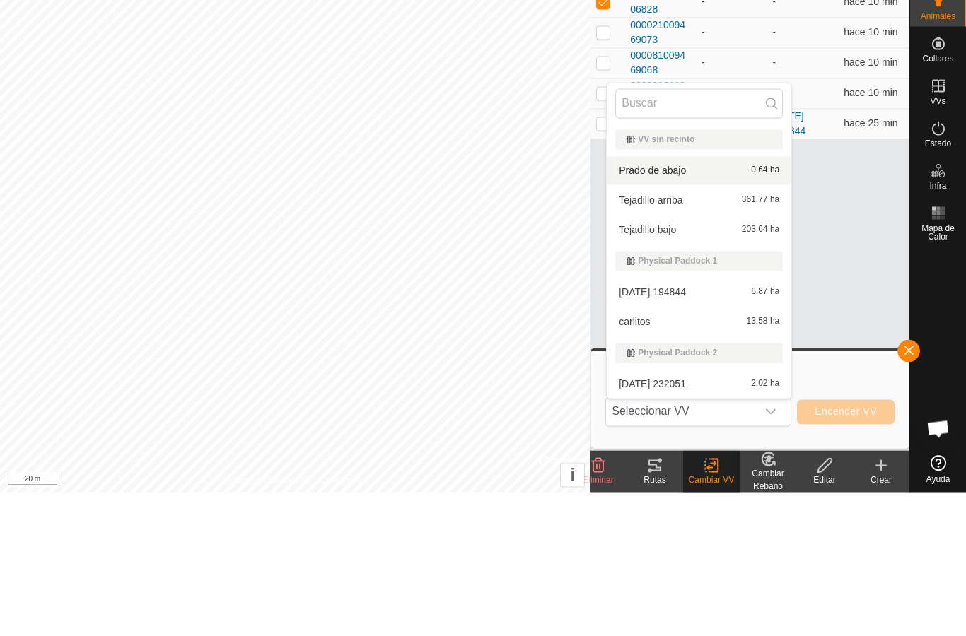
click at [693, 306] on div "Prado de abajo 0.64 ha" at bounding box center [699, 314] width 168 height 17
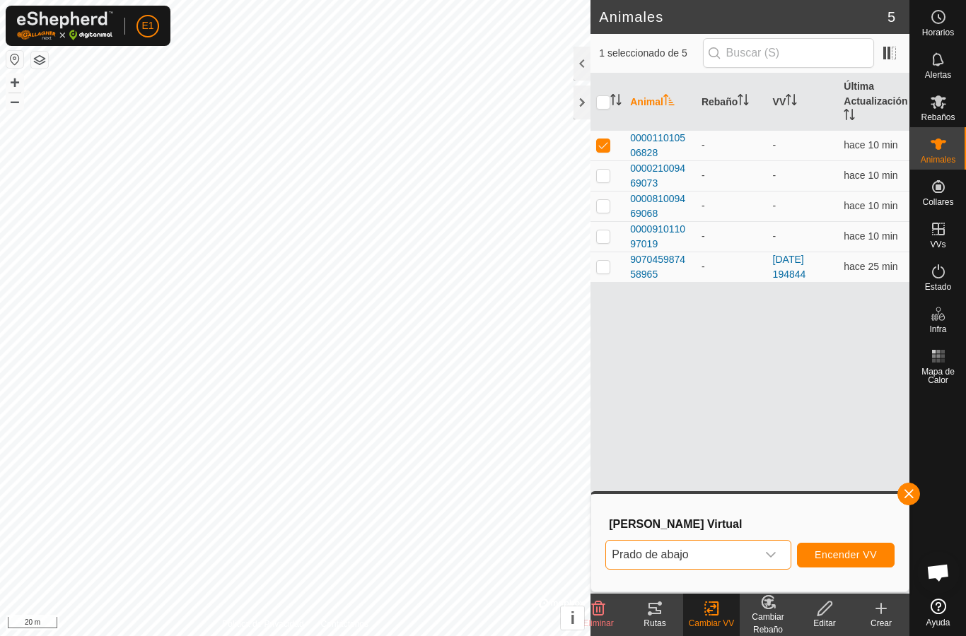
click at [602, 160] on td at bounding box center [607, 145] width 34 height 30
checkbox input "false"
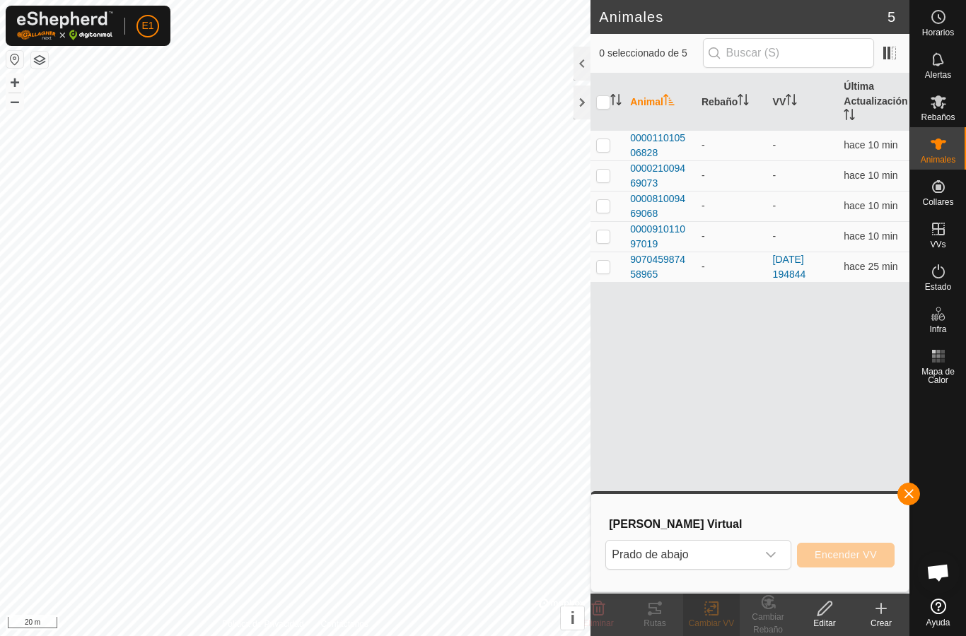
click at [608, 174] on p-checkbox at bounding box center [603, 175] width 14 height 11
checkbox input "true"
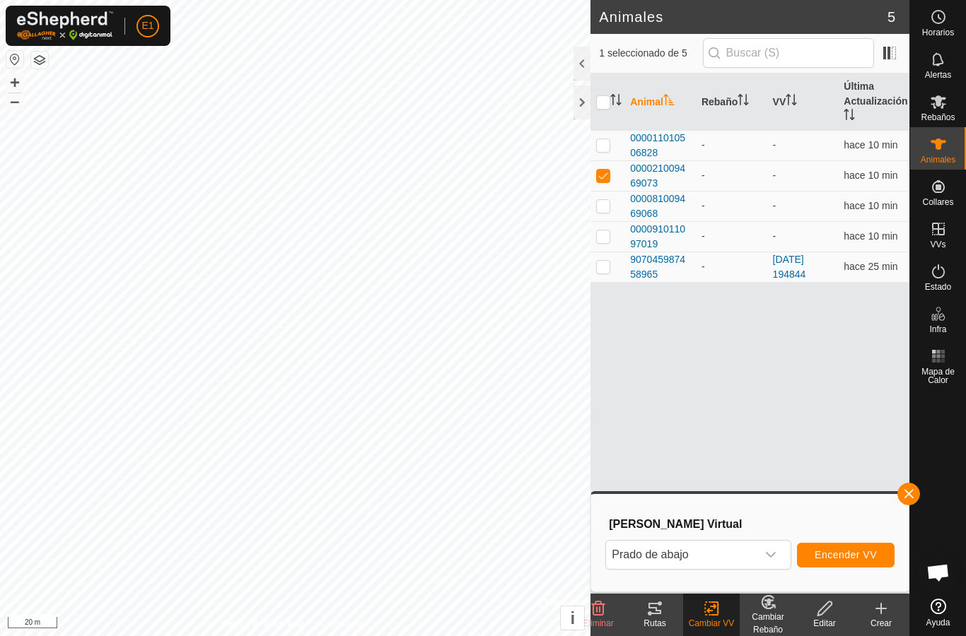
click at [603, 148] on p-checkbox at bounding box center [603, 144] width 14 height 11
checkbox input "true"
click at [605, 209] on p-checkbox at bounding box center [603, 205] width 14 height 11
checkbox input "true"
click at [866, 546] on button "Encender VV" at bounding box center [846, 555] width 98 height 25
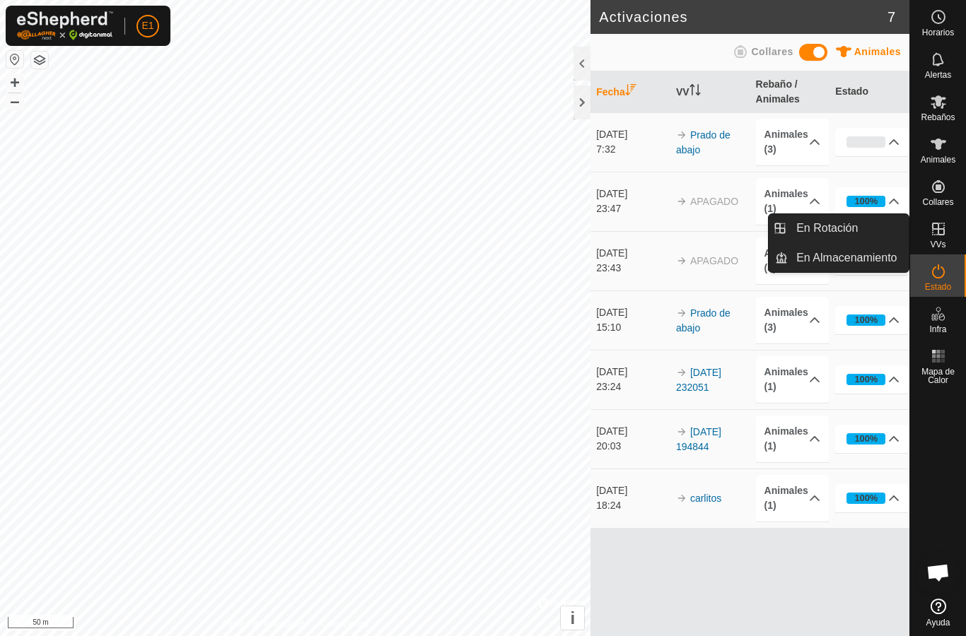
click at [892, 227] on link "En Rotación" at bounding box center [847, 228] width 121 height 28
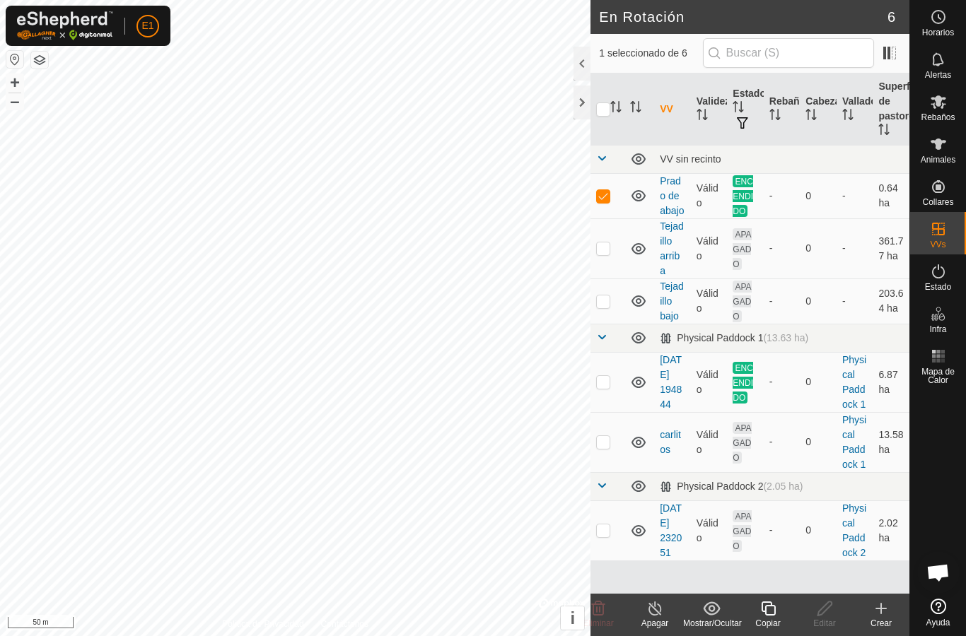
click at [674, 379] on link "[DATE] 194844" at bounding box center [670, 382] width 22 height 56
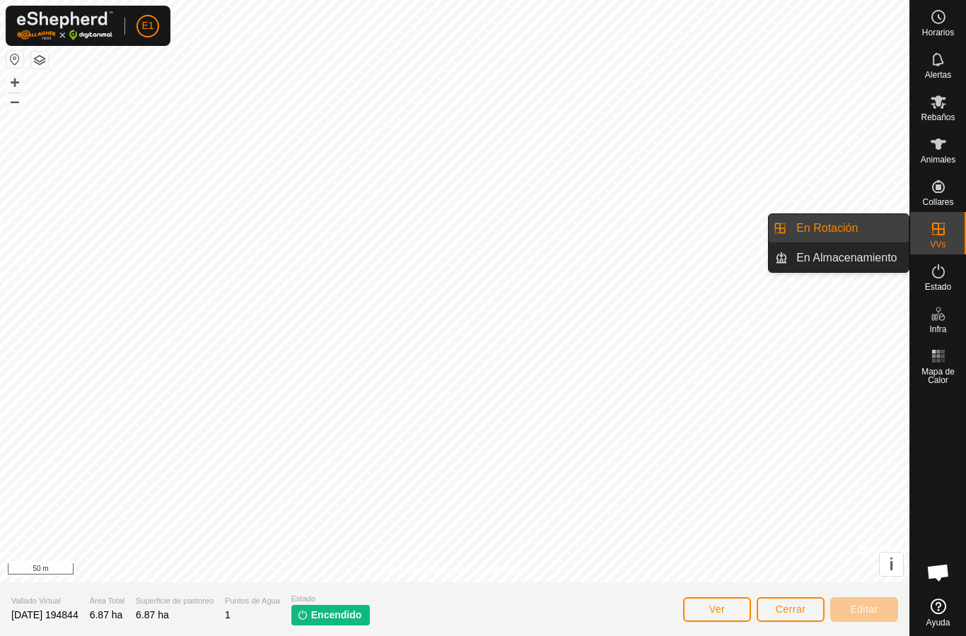
click at [848, 223] on span "En Rotación" at bounding box center [826, 228] width 61 height 17
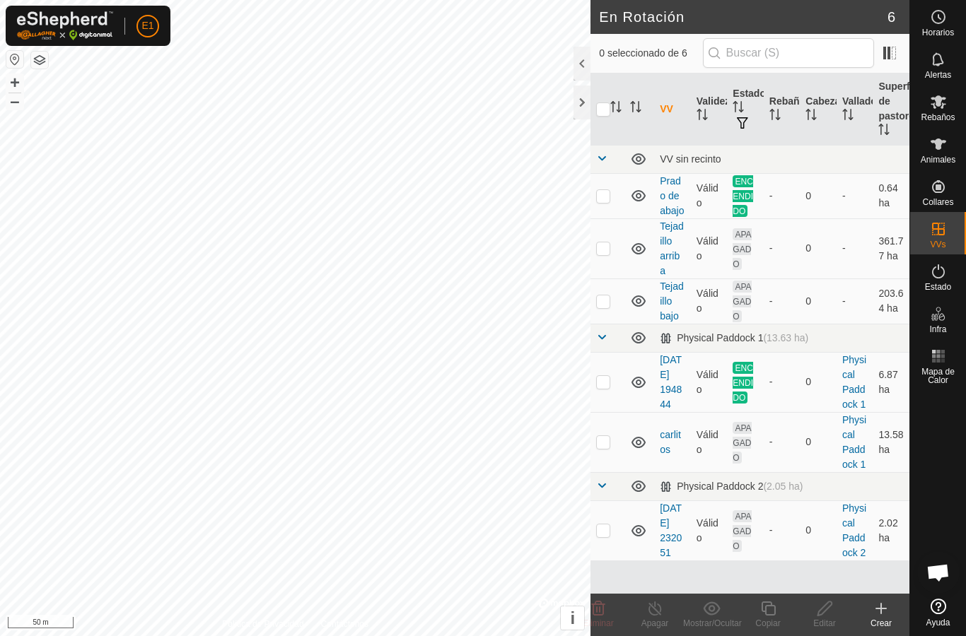
click at [677, 543] on link "[DATE] 232051" at bounding box center [670, 531] width 22 height 56
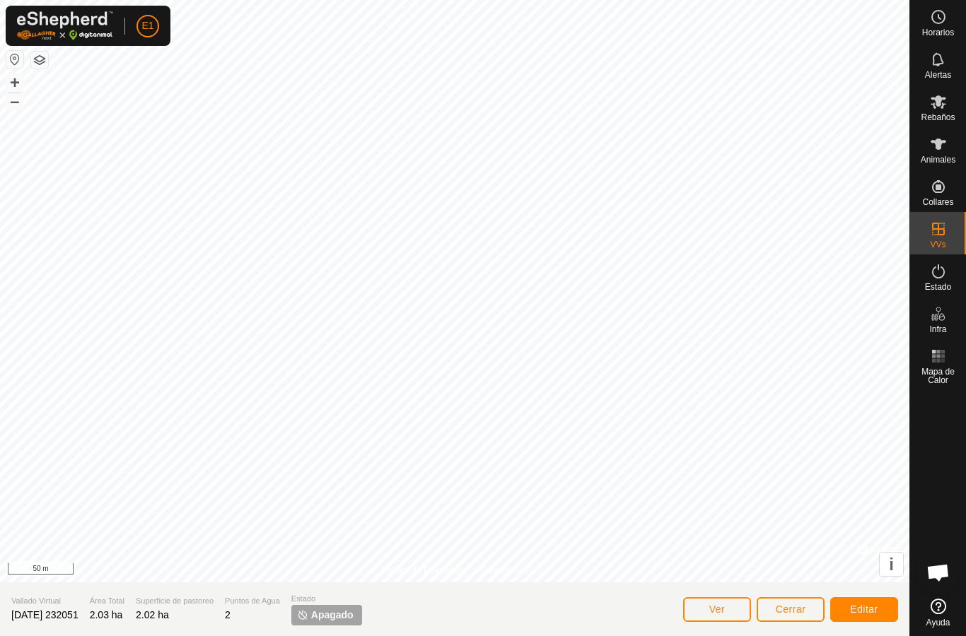
click at [872, 600] on button "Editar" at bounding box center [864, 609] width 68 height 25
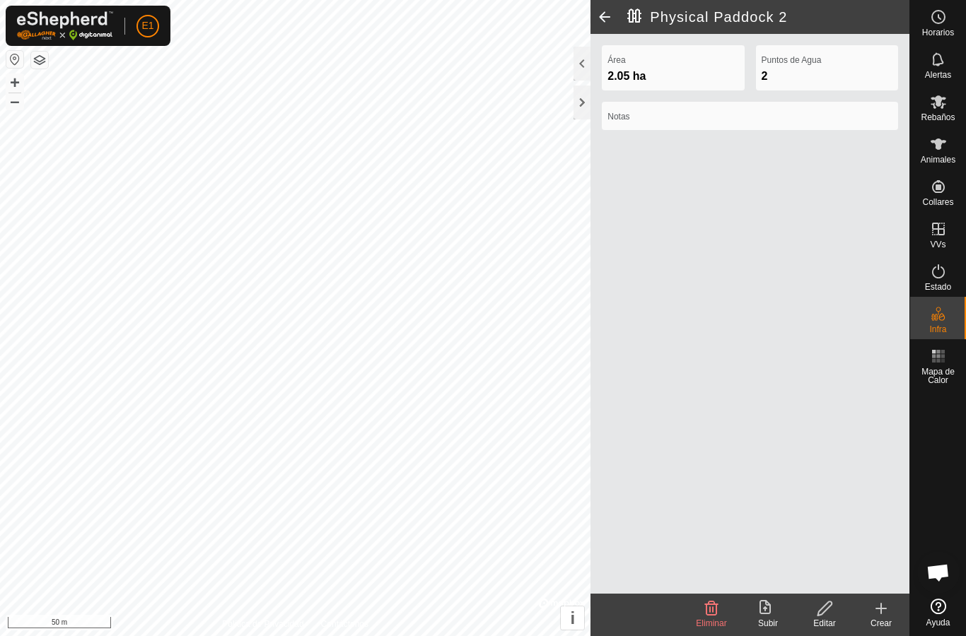
click at [601, 16] on span at bounding box center [604, 17] width 28 height 34
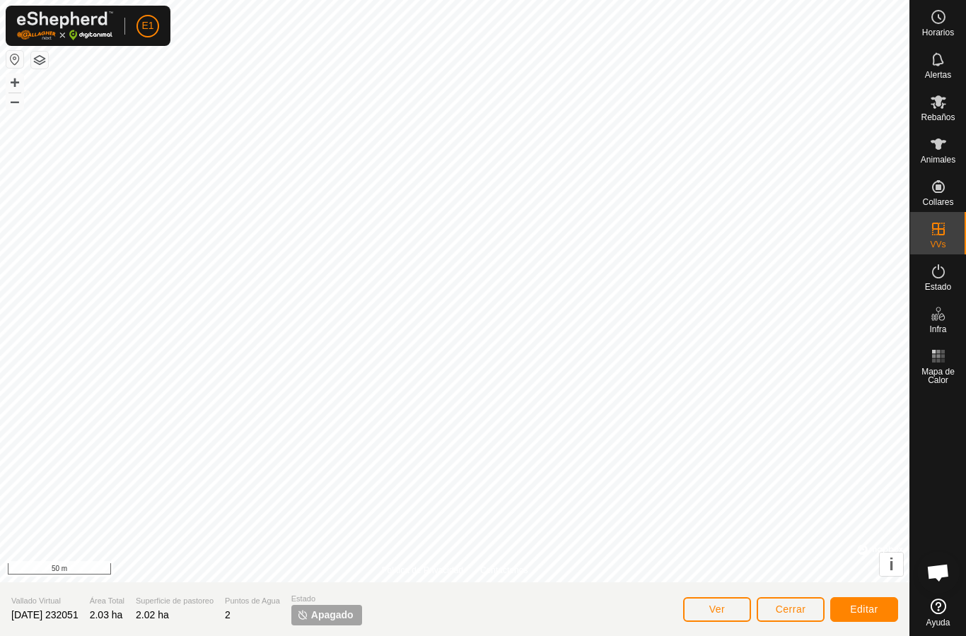
click at [879, 606] on button "Editar" at bounding box center [864, 609] width 68 height 25
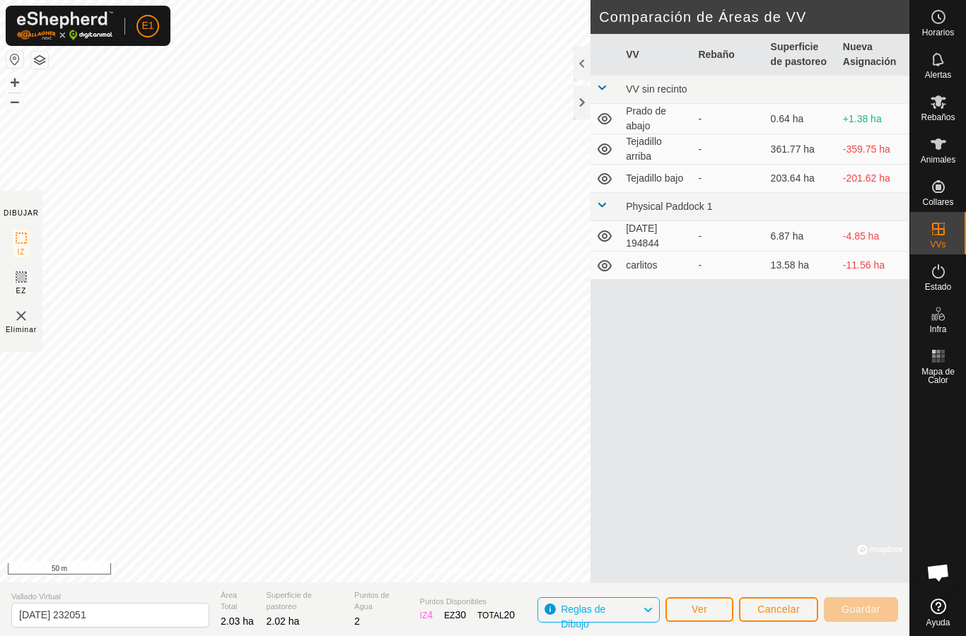
click at [583, 59] on div at bounding box center [581, 64] width 17 height 34
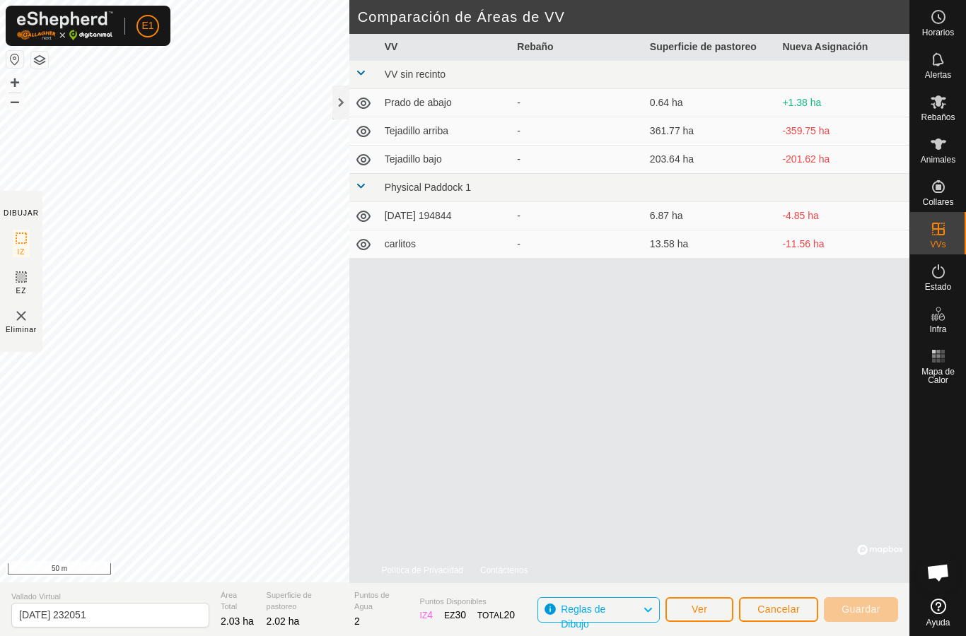
click at [340, 97] on div at bounding box center [340, 103] width 17 height 34
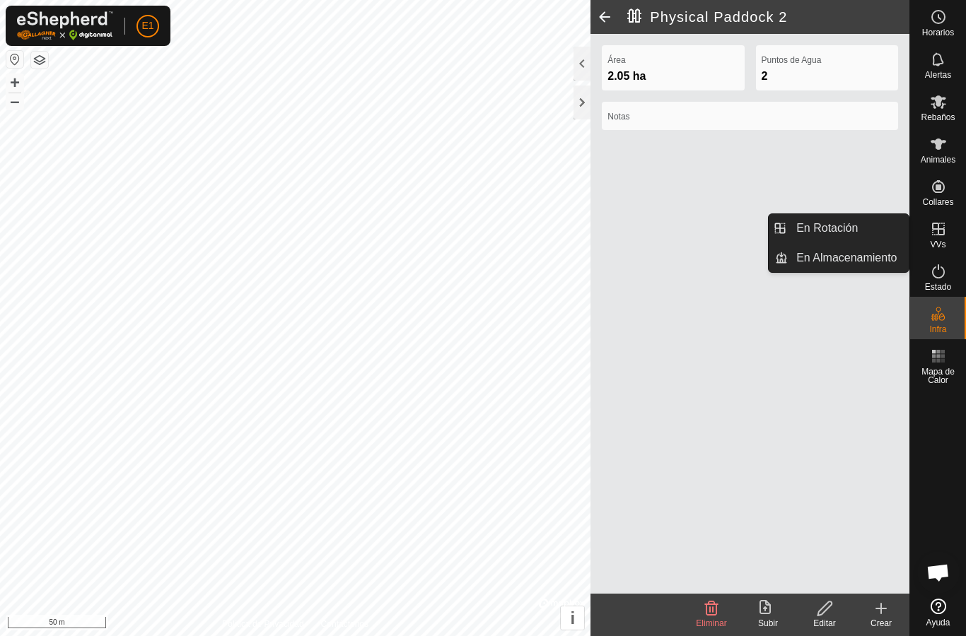
click at [879, 236] on link "En Rotación" at bounding box center [847, 228] width 121 height 28
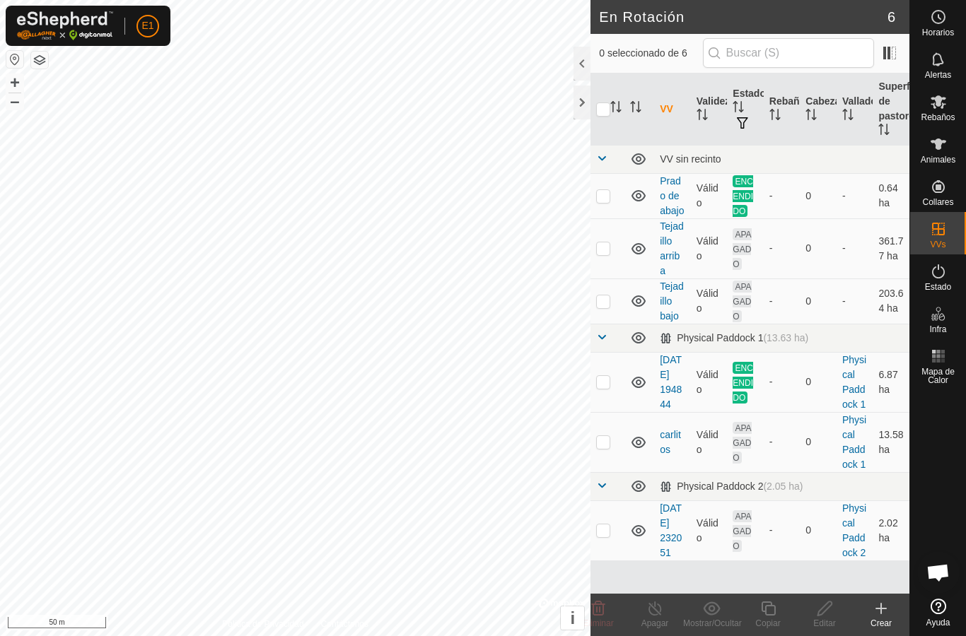
click at [669, 549] on link "[DATE] 232051" at bounding box center [670, 531] width 22 height 56
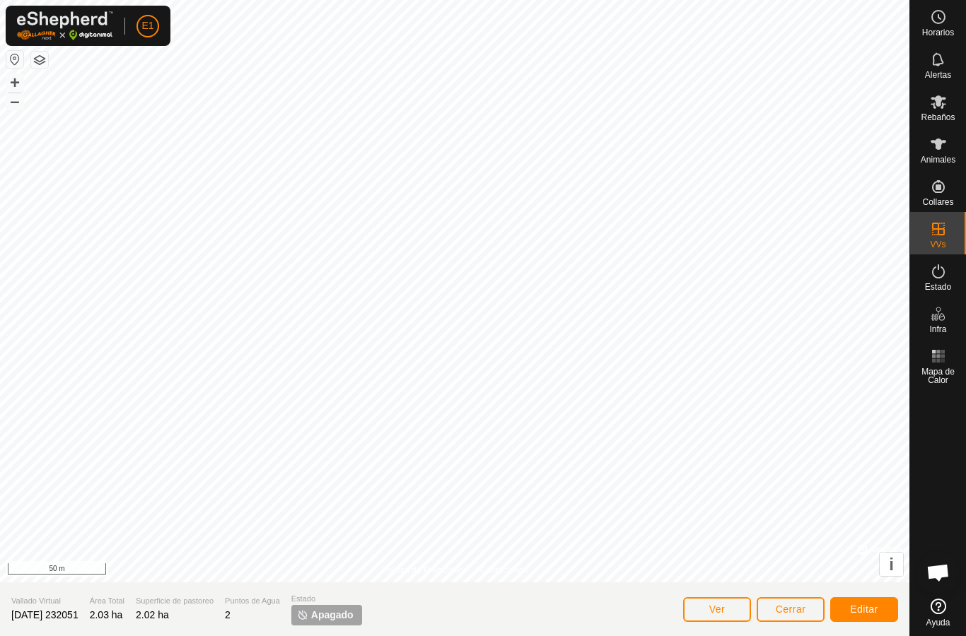
click at [869, 604] on span "Editar" at bounding box center [864, 609] width 28 height 11
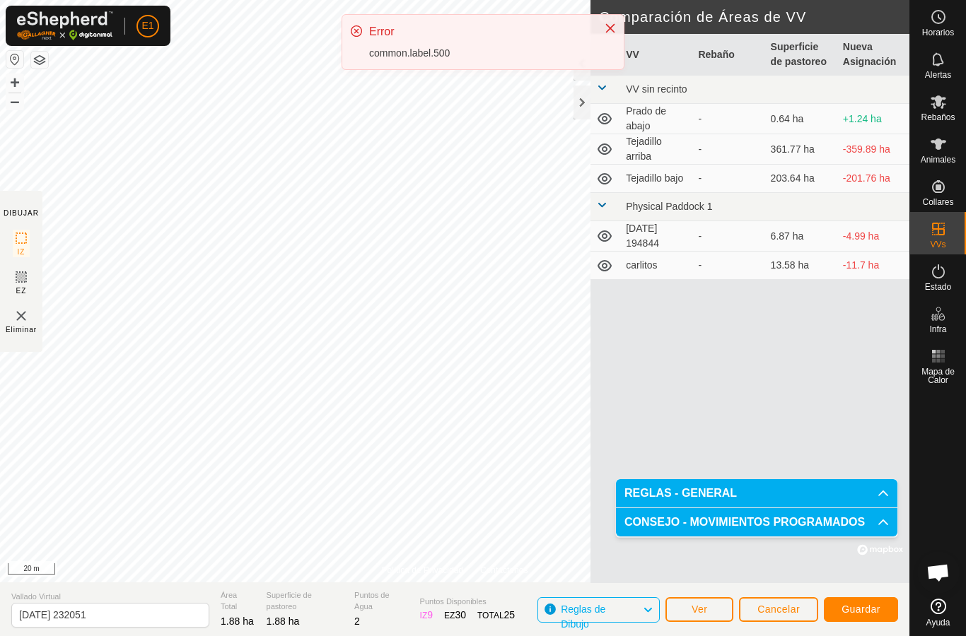
click at [401, 78] on div "Error common.label.500" at bounding box center [482, 47] width 283 height 67
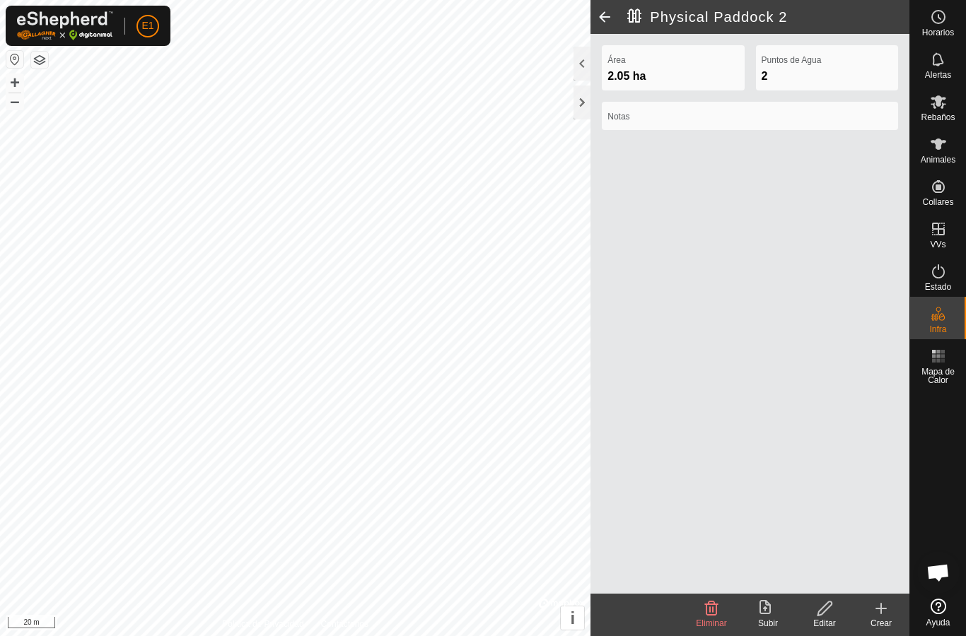
click at [831, 613] on icon at bounding box center [825, 608] width 18 height 17
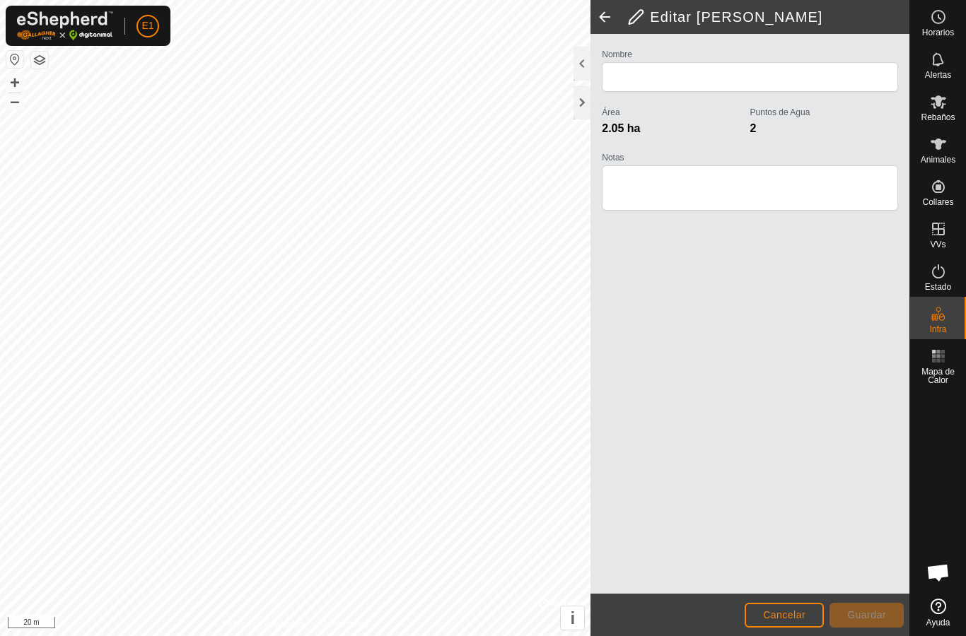
type input "Physical Paddock 2"
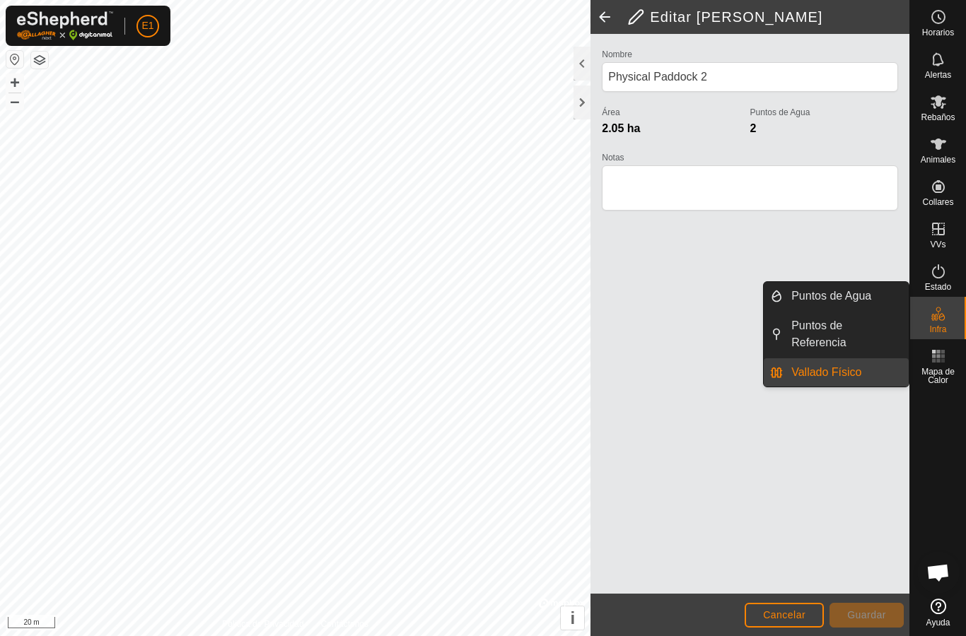
click at [873, 367] on link "Vallado Físico" at bounding box center [845, 372] width 126 height 28
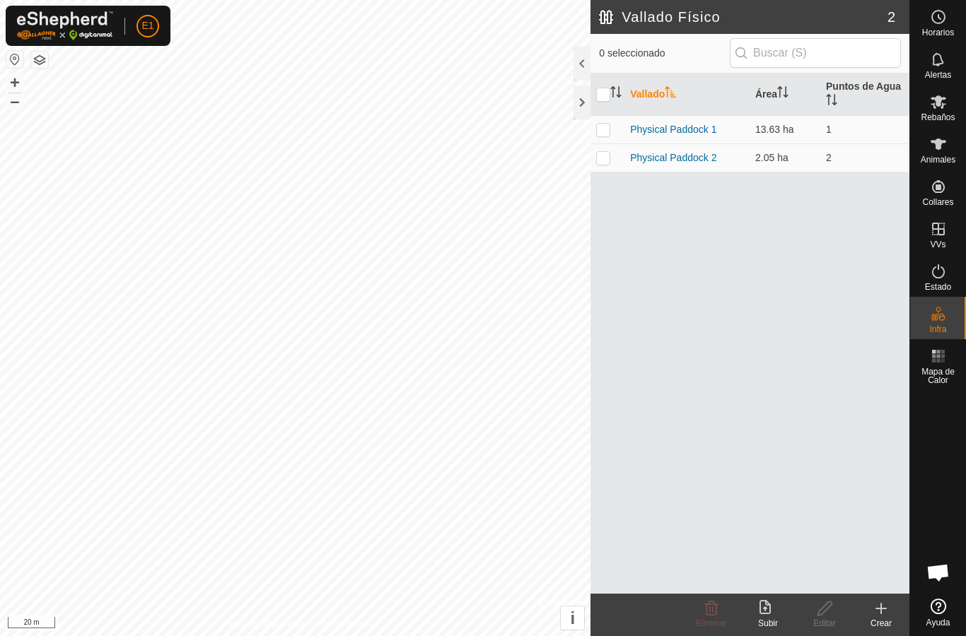
click at [691, 129] on link "Physical Paddock 1" at bounding box center [673, 129] width 86 height 11
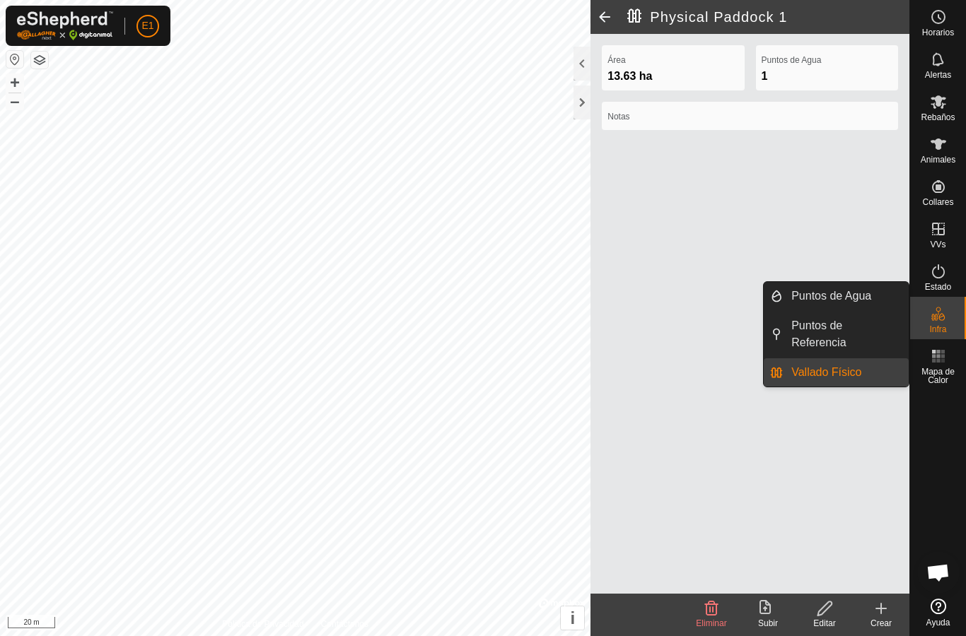
click at [859, 291] on span "Puntos de Agua" at bounding box center [831, 296] width 80 height 17
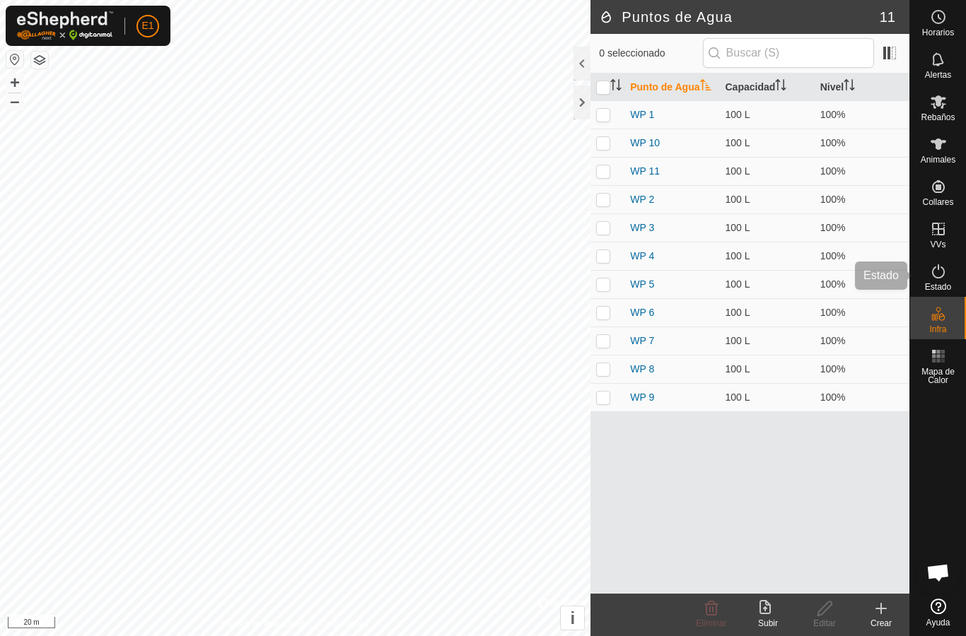
click at [945, 276] on icon at bounding box center [938, 271] width 17 height 17
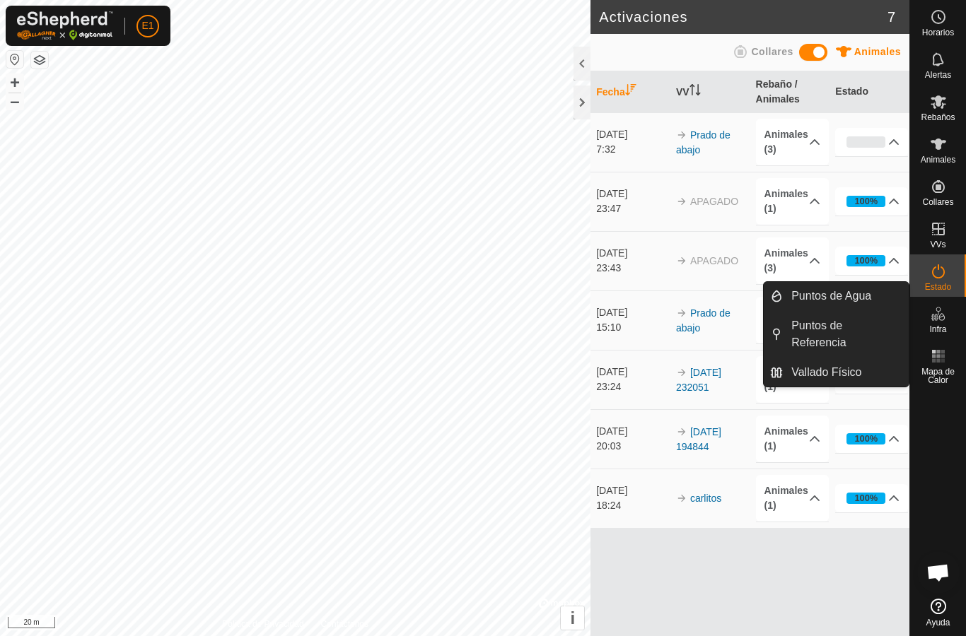
click at [859, 361] on link "Vallado Físico" at bounding box center [845, 372] width 126 height 28
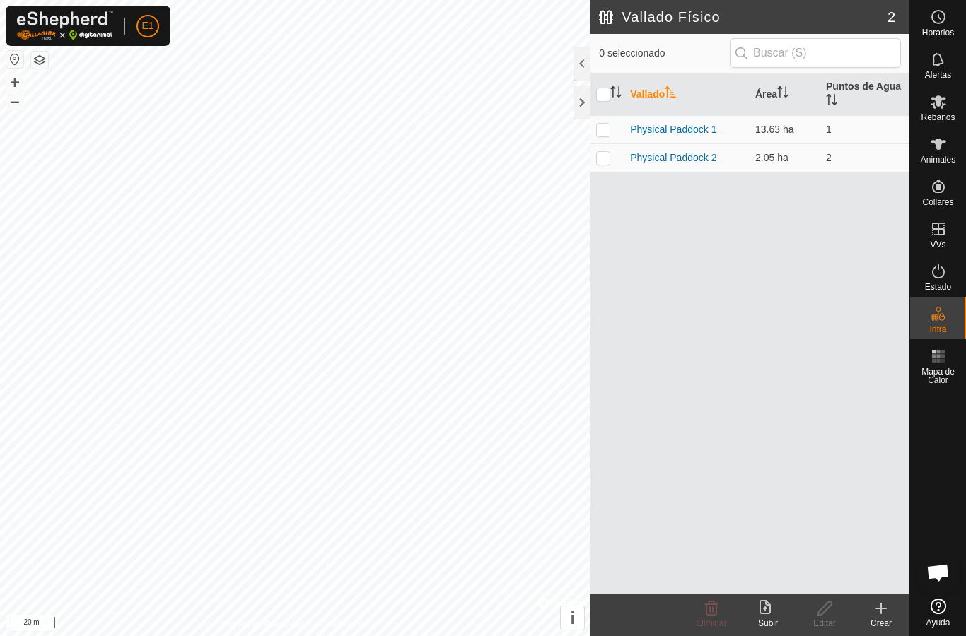
click at [715, 153] on link "Physical Paddock 2" at bounding box center [673, 157] width 86 height 11
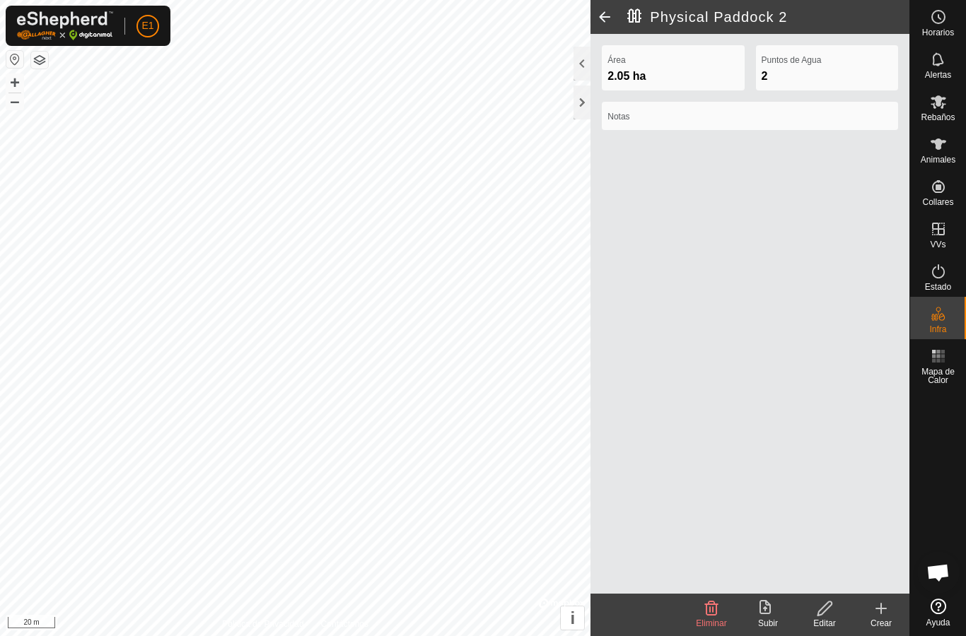
click at [715, 625] on span "Eliminar" at bounding box center [711, 623] width 30 height 10
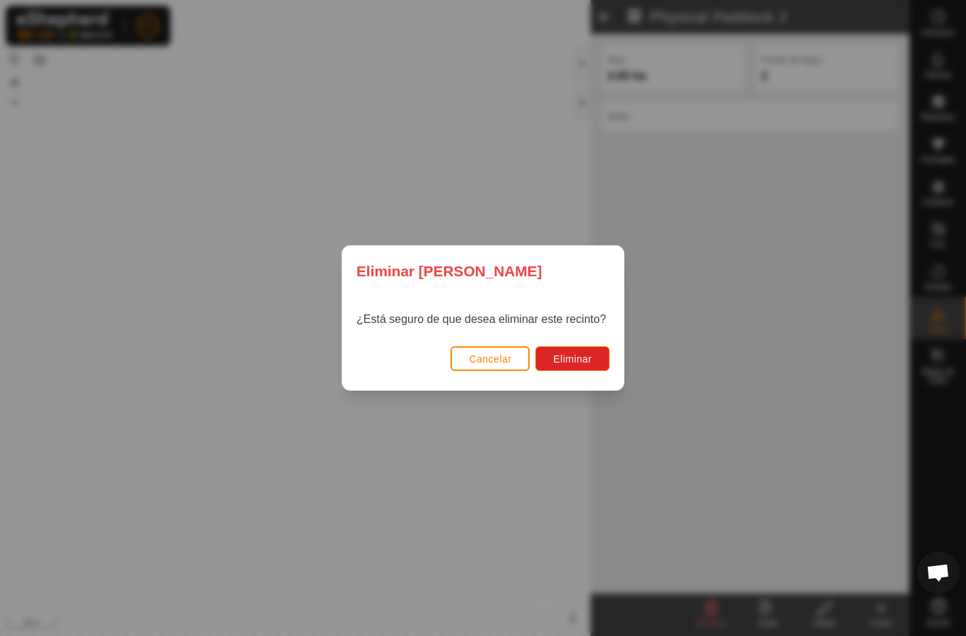
click at [590, 355] on span "Eliminar" at bounding box center [572, 358] width 39 height 11
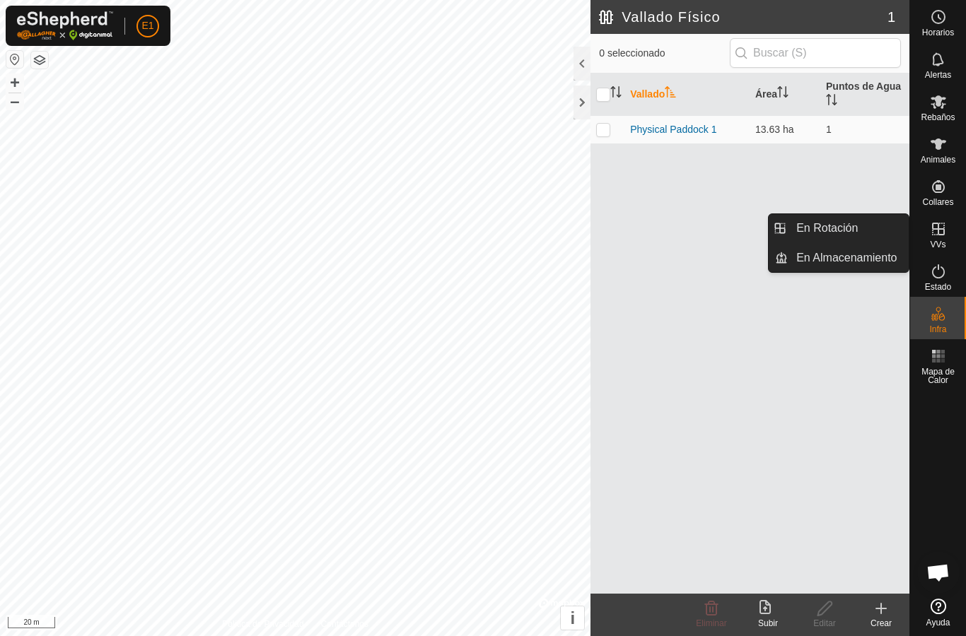
click at [872, 229] on link "En Rotación" at bounding box center [847, 228] width 121 height 28
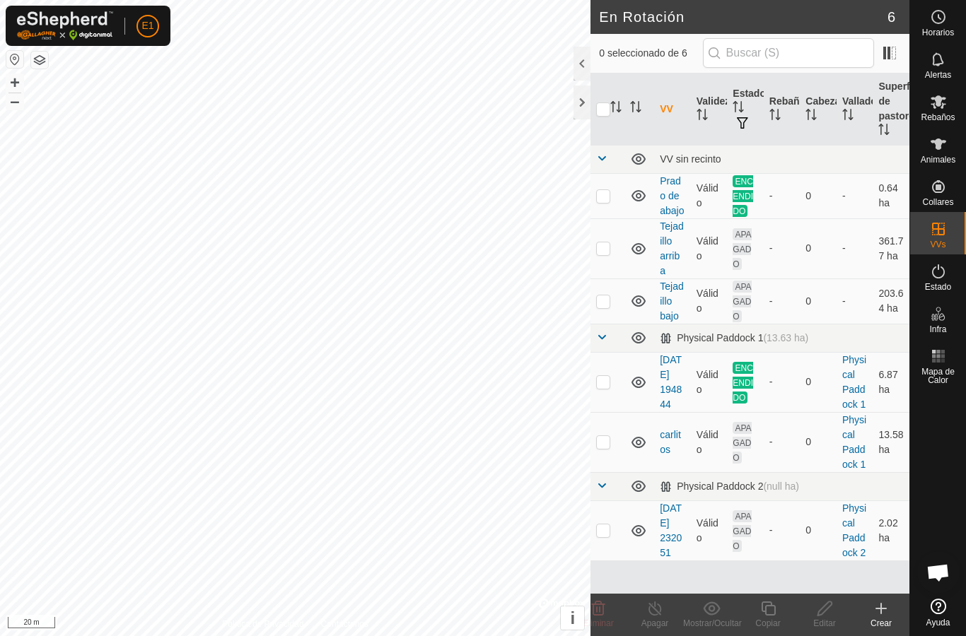
click at [668, 546] on link "[DATE] 232051" at bounding box center [670, 531] width 22 height 56
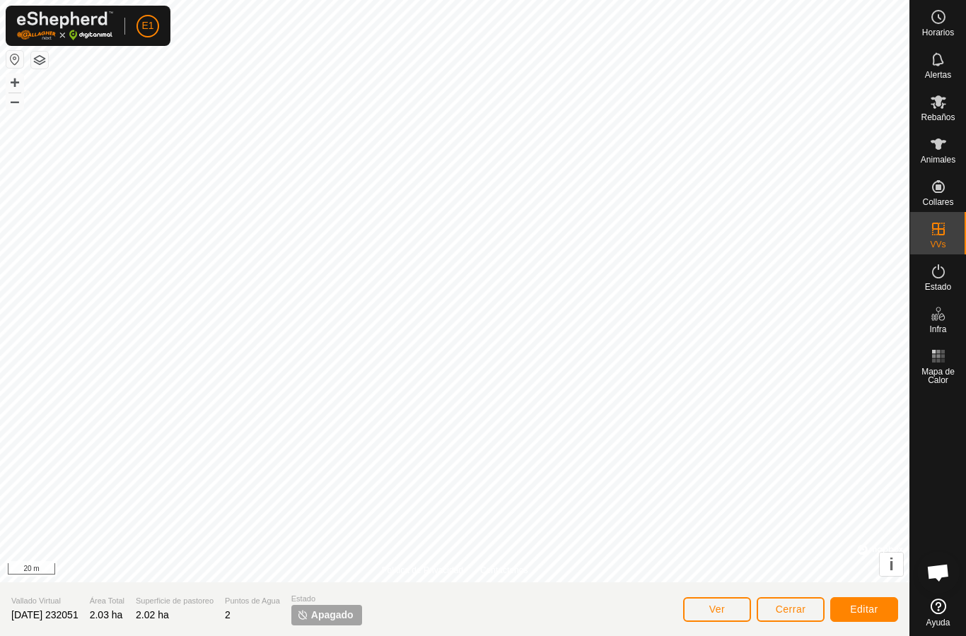
click at [869, 597] on button "Editar" at bounding box center [864, 609] width 68 height 25
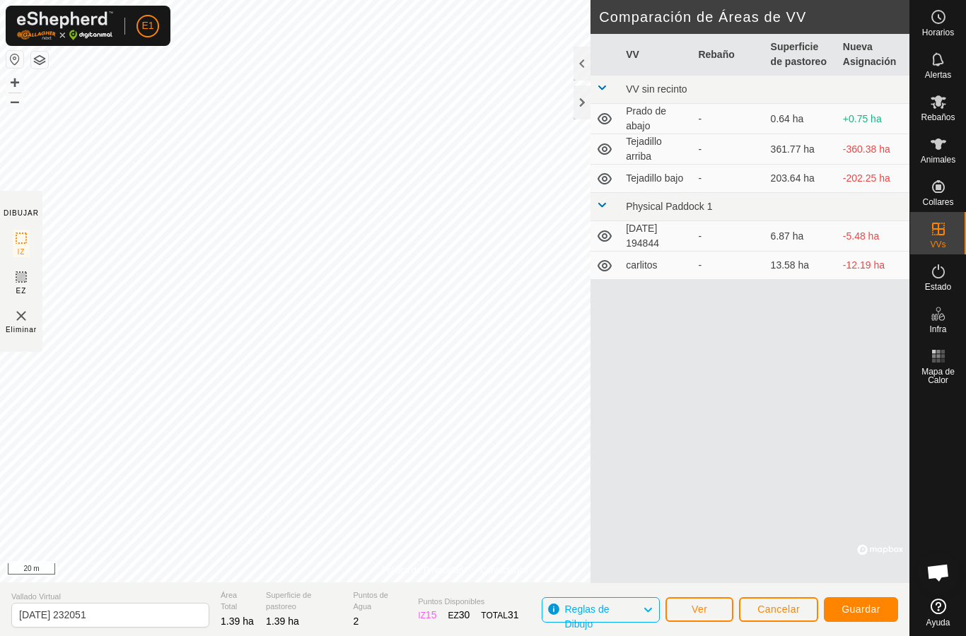
click at [865, 606] on span "Guardar" at bounding box center [860, 609] width 39 height 11
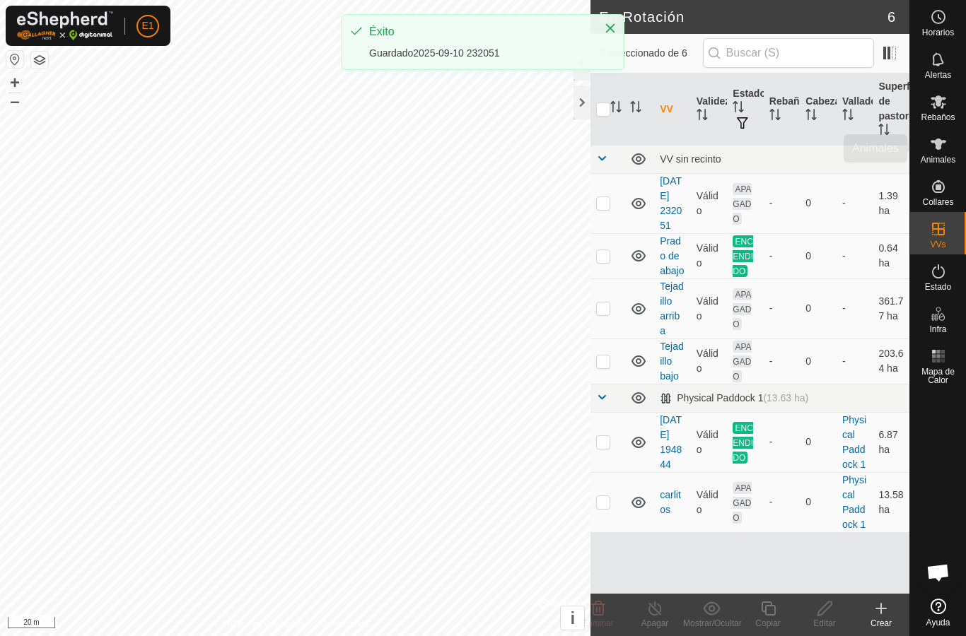
click at [956, 146] on div "Animales" at bounding box center [938, 148] width 56 height 42
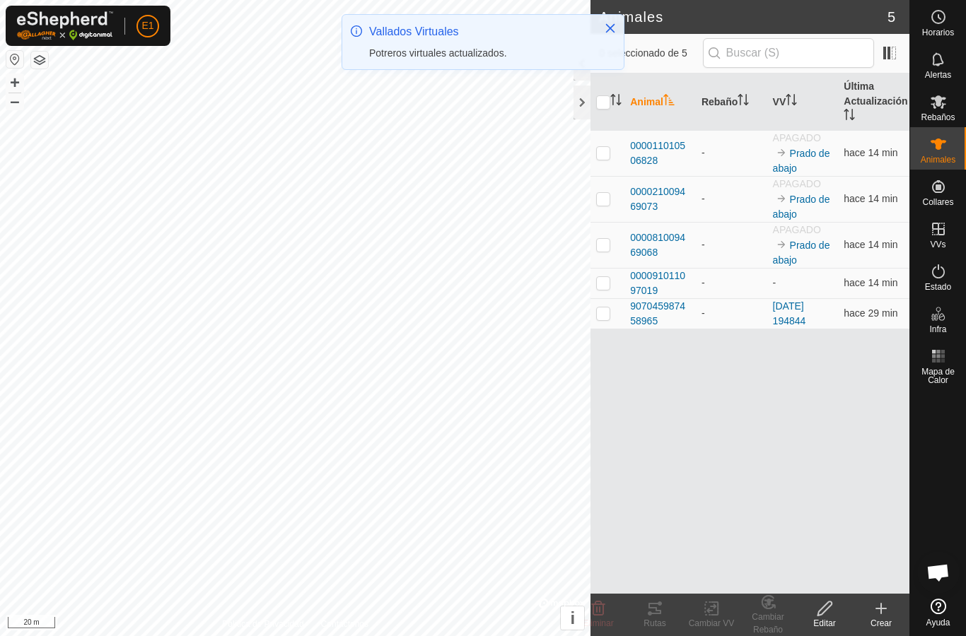
click at [675, 272] on span "000091011097019" at bounding box center [660, 284] width 60 height 30
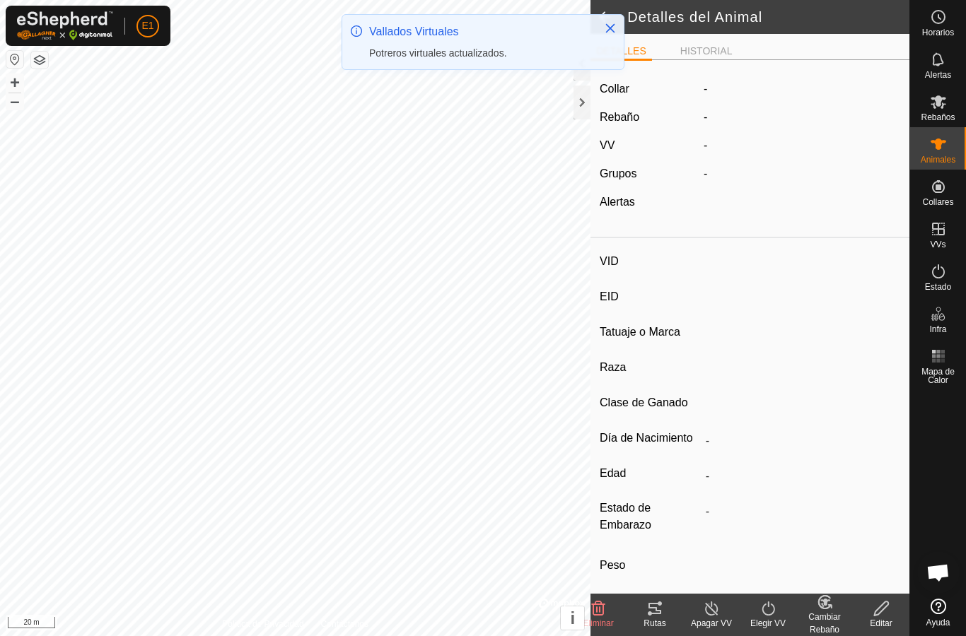
type input "-"
type input "000091011097019"
type input "-"
type input "Avilena"
type input "-"
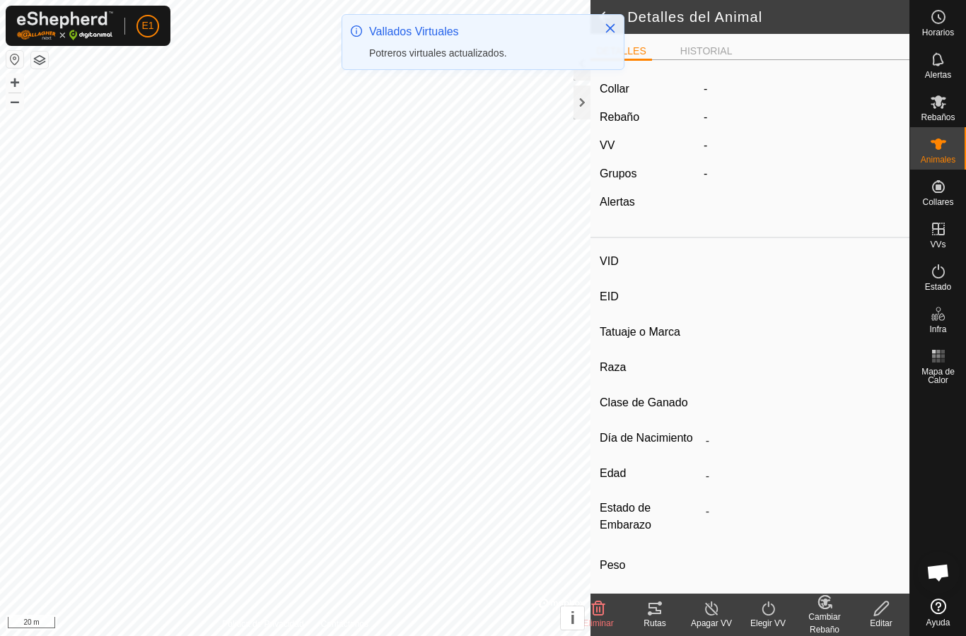
type input "0 kg"
type input "-"
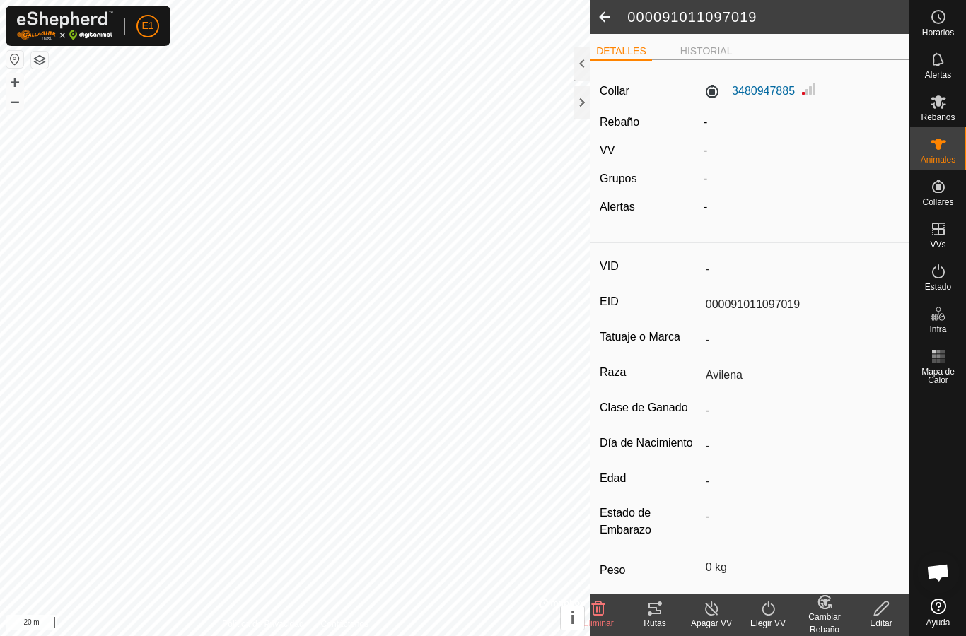
click at [773, 609] on icon at bounding box center [768, 608] width 18 height 17
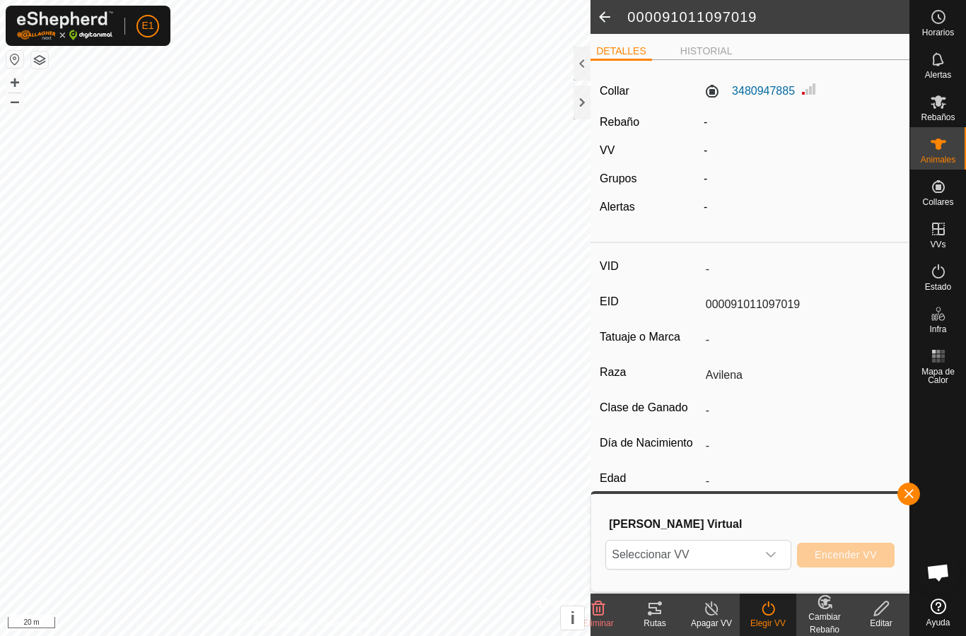
click at [780, 549] on div "dropdown trigger" at bounding box center [770, 555] width 28 height 28
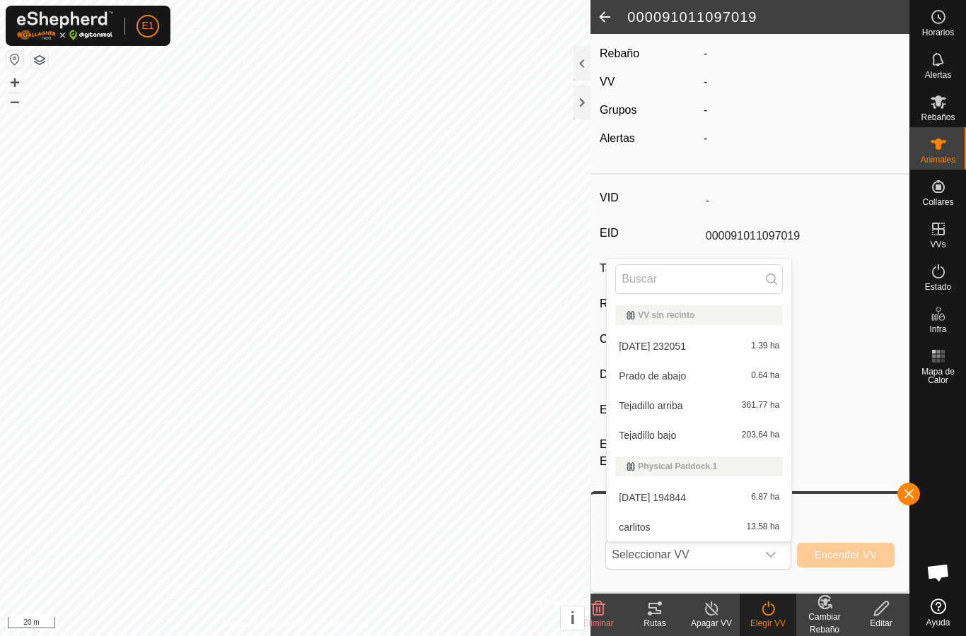
scroll to position [80, 0]
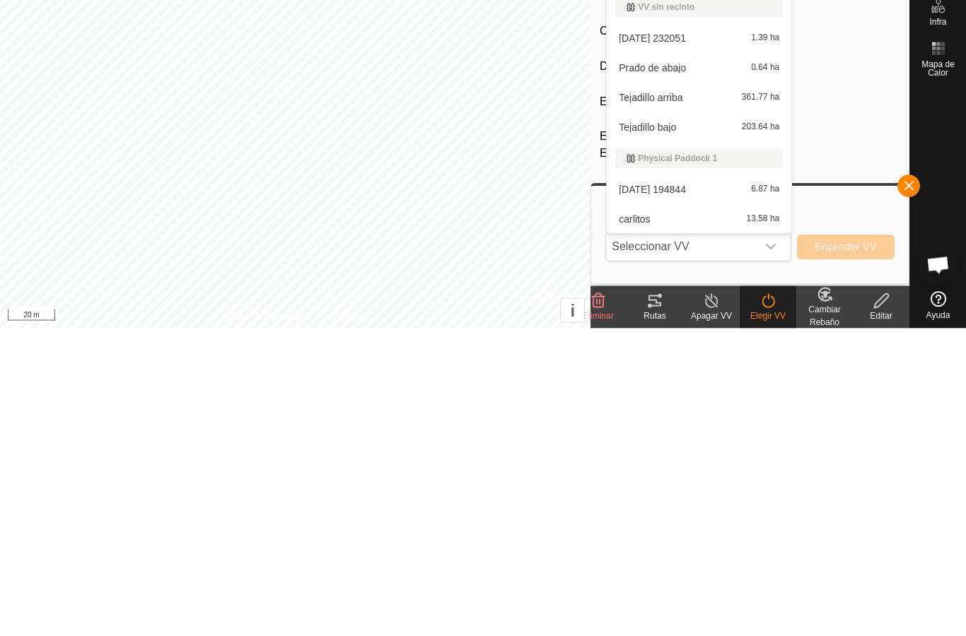
click at [686, 341] on span "[DATE] 232051" at bounding box center [651, 346] width 67 height 10
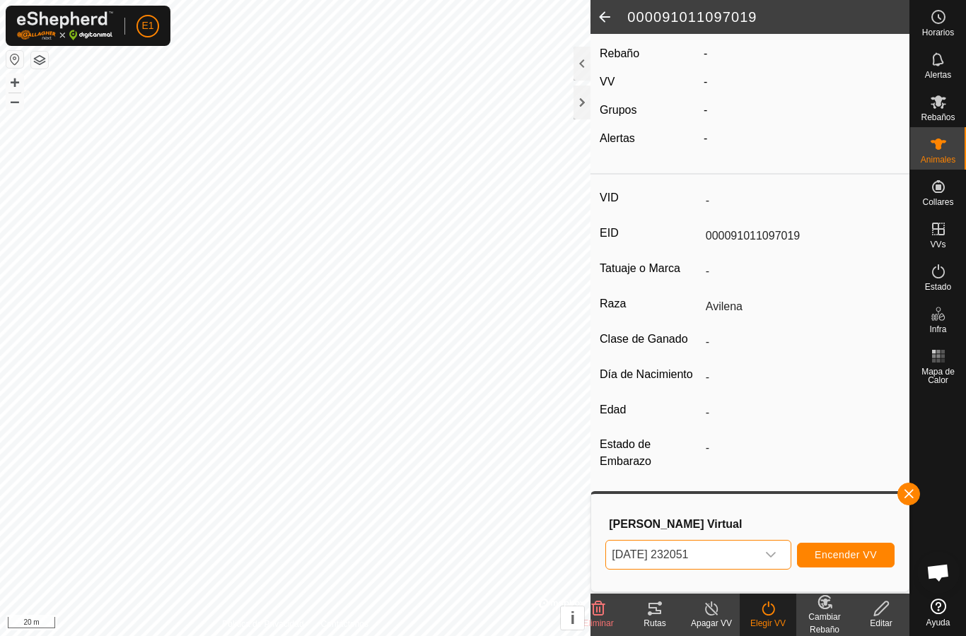
click at [856, 551] on span "Encender VV" at bounding box center [845, 554] width 62 height 11
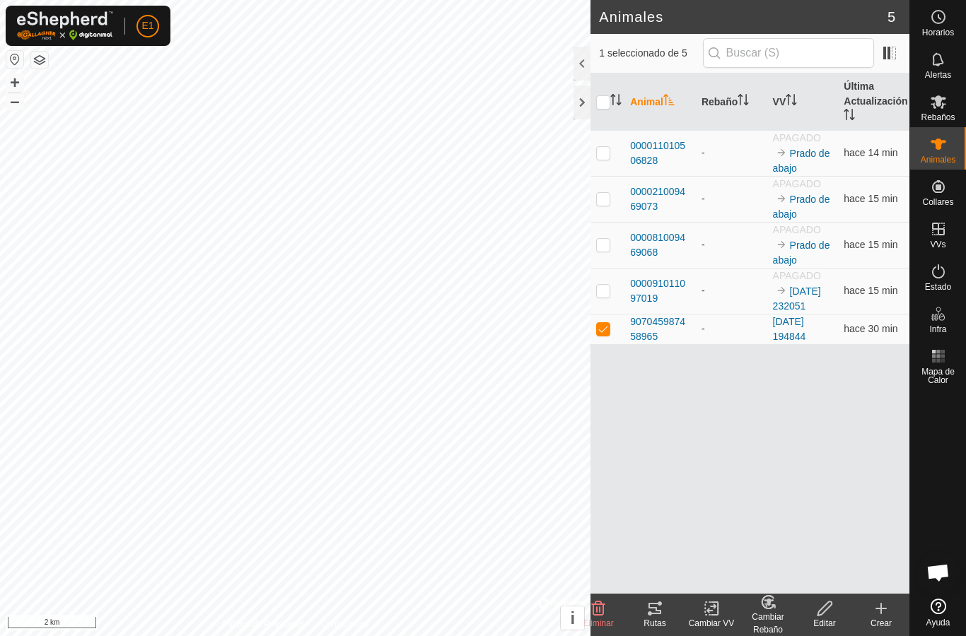
click at [662, 611] on icon at bounding box center [654, 608] width 17 height 17
